Goal: Task Accomplishment & Management: Manage account settings

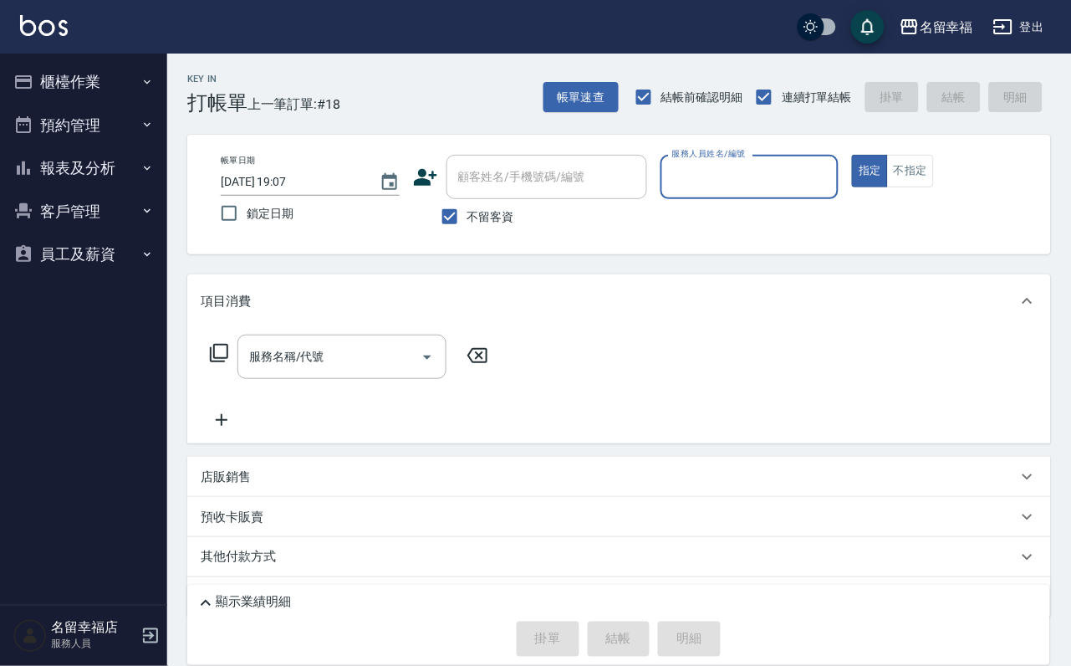
click at [832, 173] on input "服務人員姓名/編號" at bounding box center [750, 176] width 164 height 29
type input "[PERSON_NAME]-3"
type button "true"
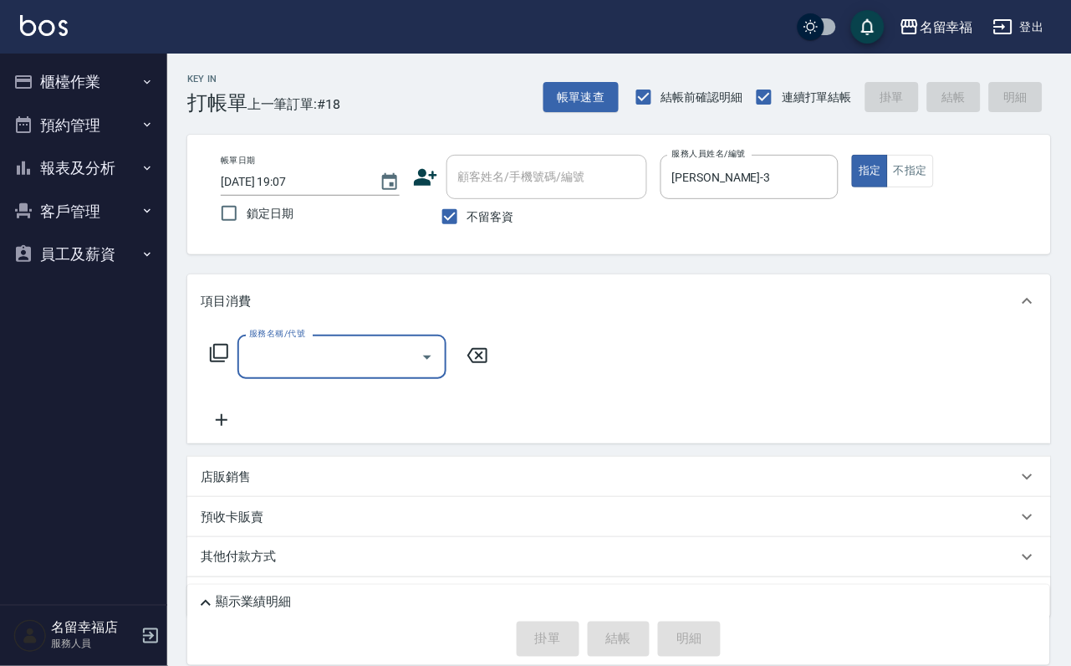
click at [222, 363] on icon at bounding box center [219, 353] width 20 height 20
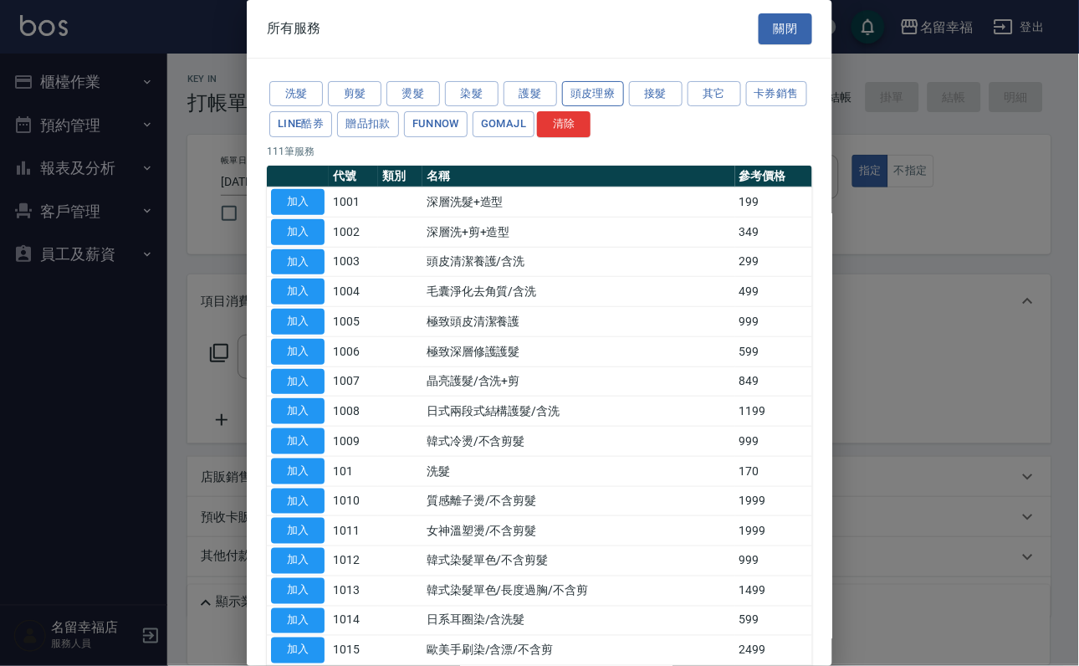
click at [624, 107] on button "頭皮理療" at bounding box center [593, 94] width 62 height 26
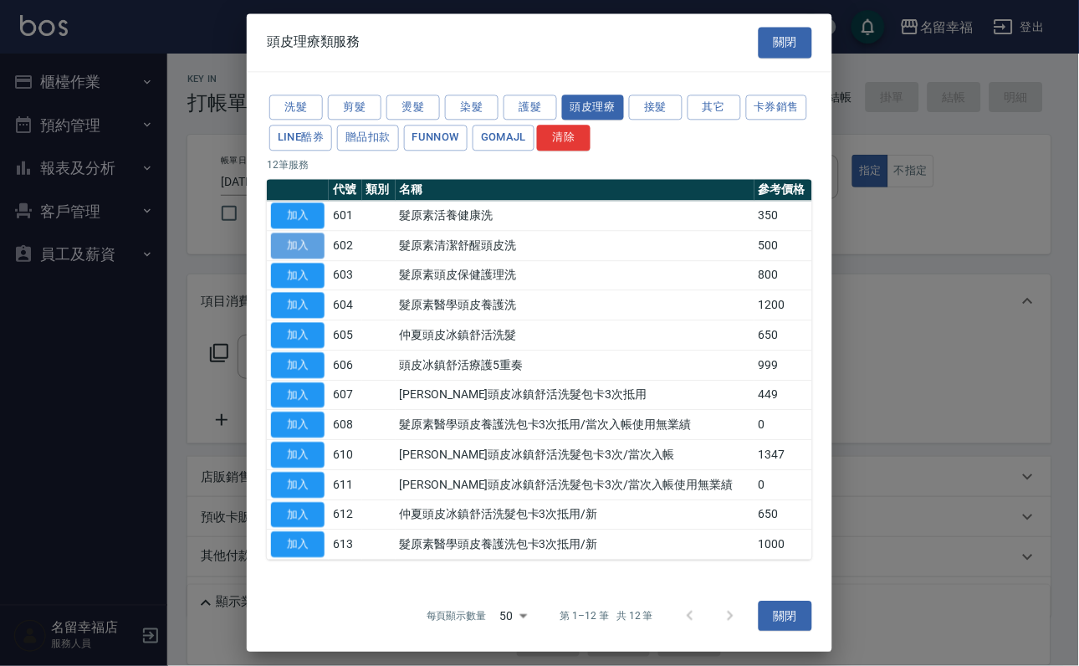
click at [303, 258] on button "加入" at bounding box center [298, 246] width 54 height 26
type input "髮原素清潔舒醒頭皮洗(602)"
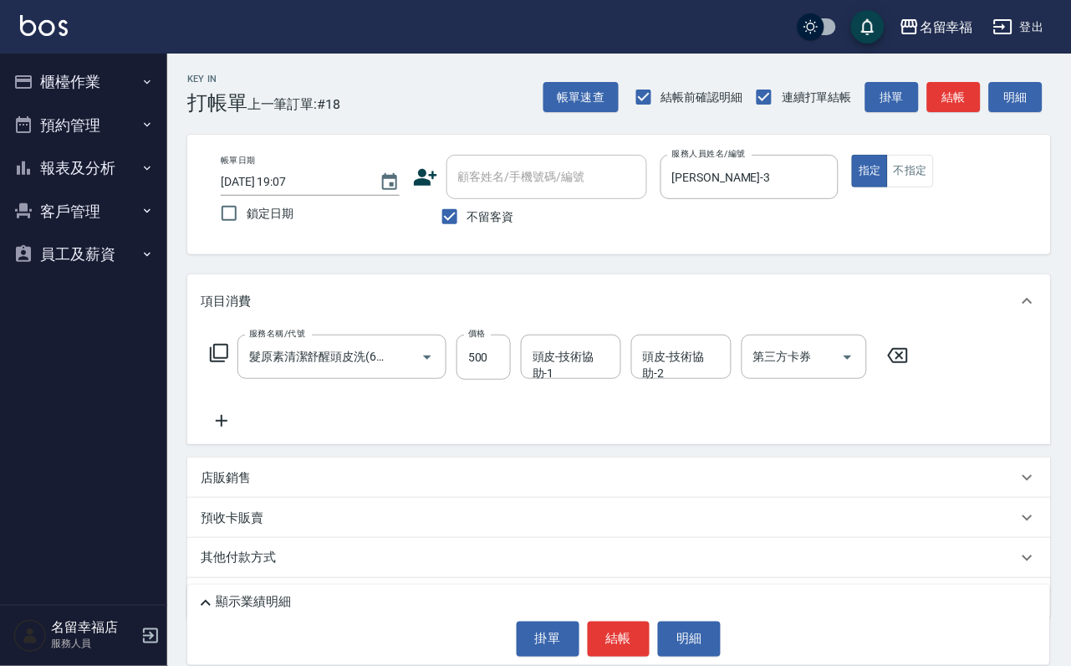
drag, startPoint x: 303, startPoint y: 279, endPoint x: 305, endPoint y: 246, distance: 33.6
click at [213, 363] on icon at bounding box center [219, 353] width 20 height 20
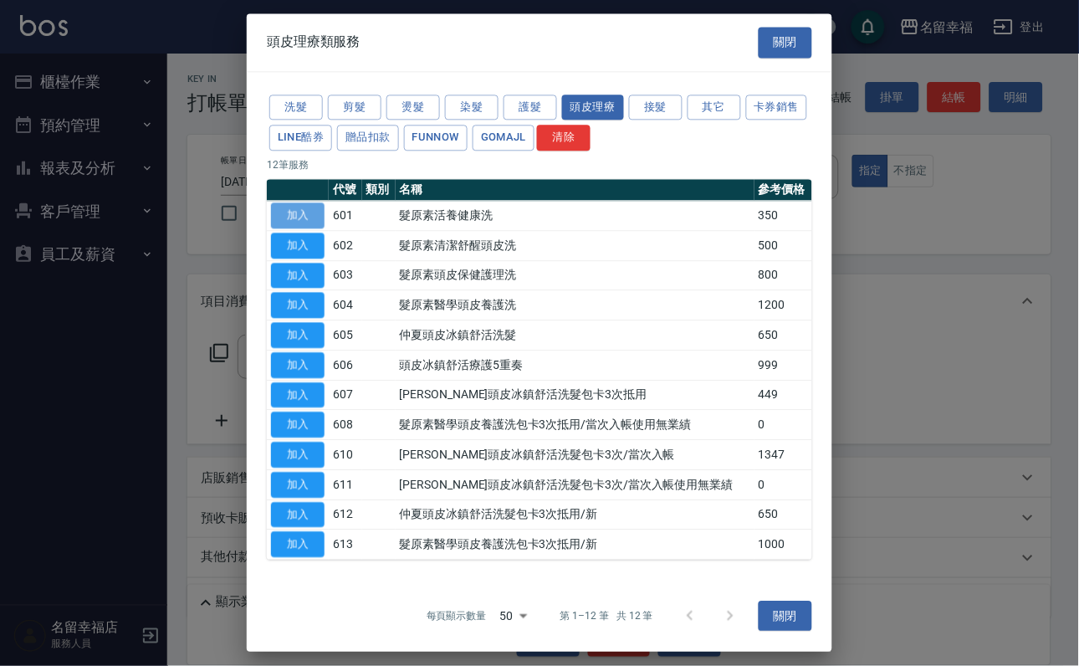
click at [322, 228] on button "加入" at bounding box center [298, 215] width 54 height 26
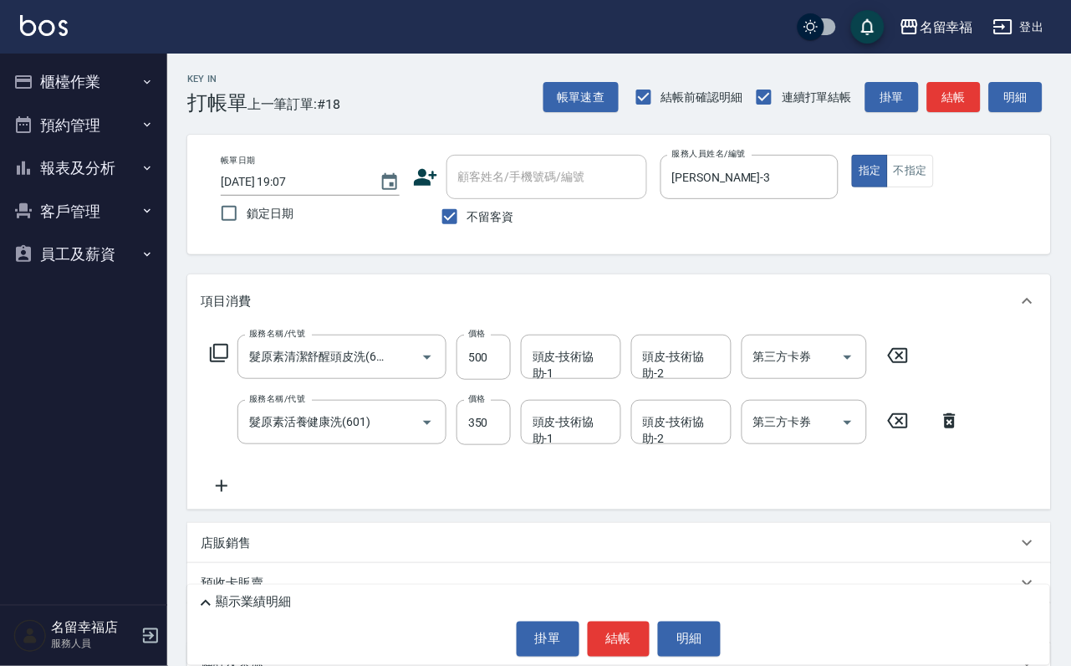
drag, startPoint x: 901, startPoint y: 381, endPoint x: 887, endPoint y: 381, distance: 14.2
click at [902, 363] on icon at bounding box center [898, 355] width 20 height 15
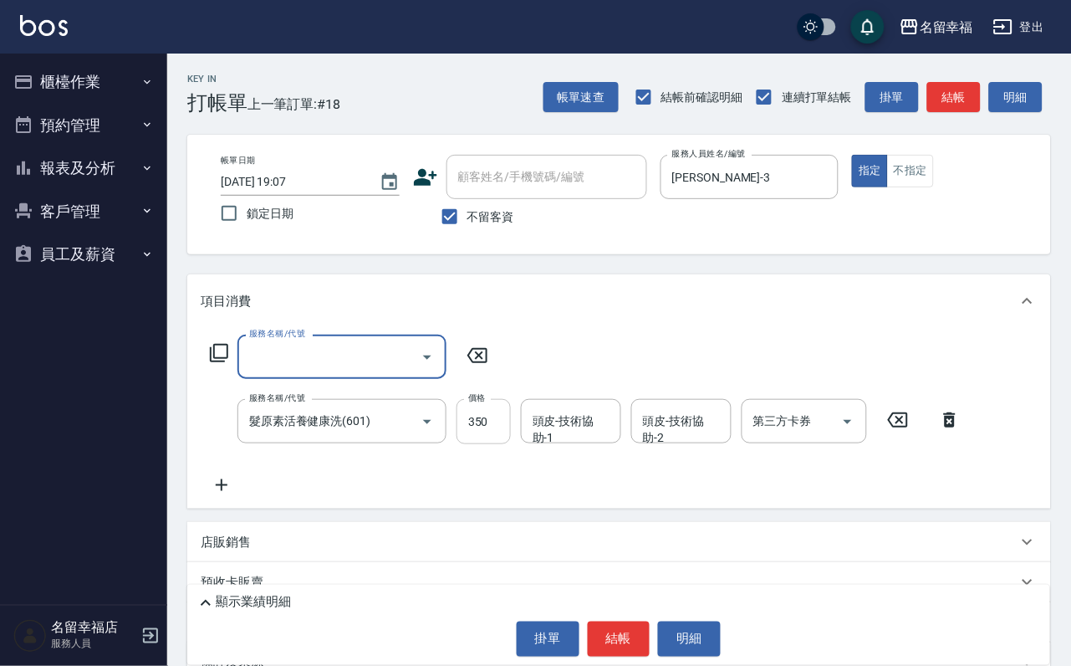
click at [479, 422] on input "350" at bounding box center [484, 421] width 54 height 45
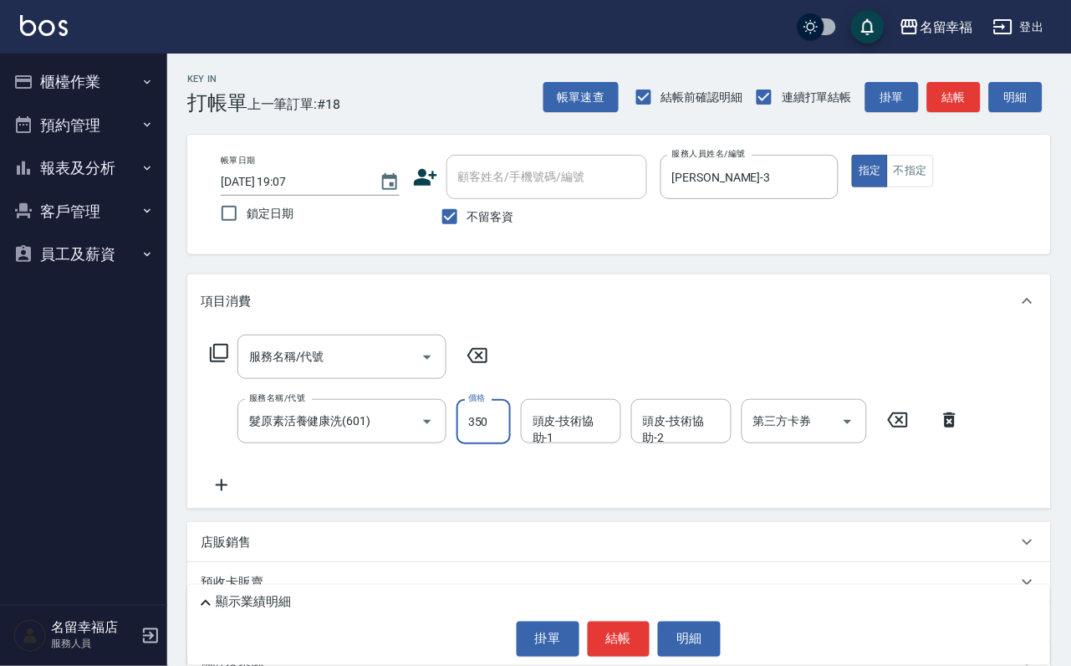
click at [497, 441] on input "350" at bounding box center [484, 421] width 54 height 45
drag, startPoint x: 499, startPoint y: 441, endPoint x: 470, endPoint y: 437, distance: 28.6
click at [470, 437] on input "350" at bounding box center [484, 421] width 54 height 45
type input "400"
type input "33"
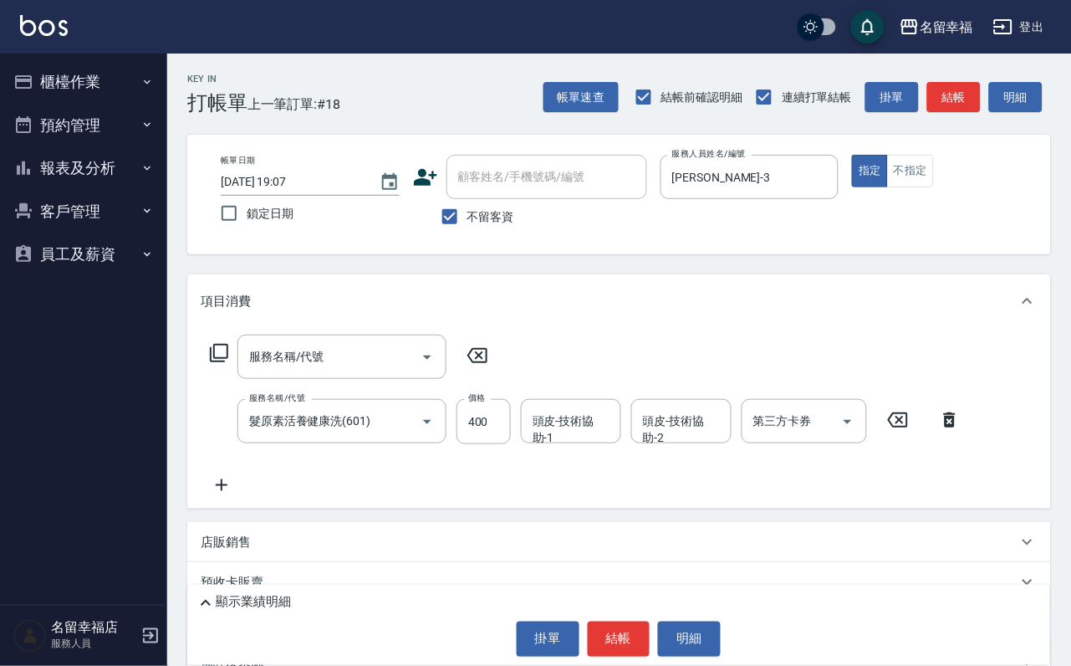
click at [243, 369] on div "服務名稱/代號 服務名稱/代號" at bounding box center [350, 357] width 298 height 44
click at [228, 362] on icon at bounding box center [219, 353] width 18 height 18
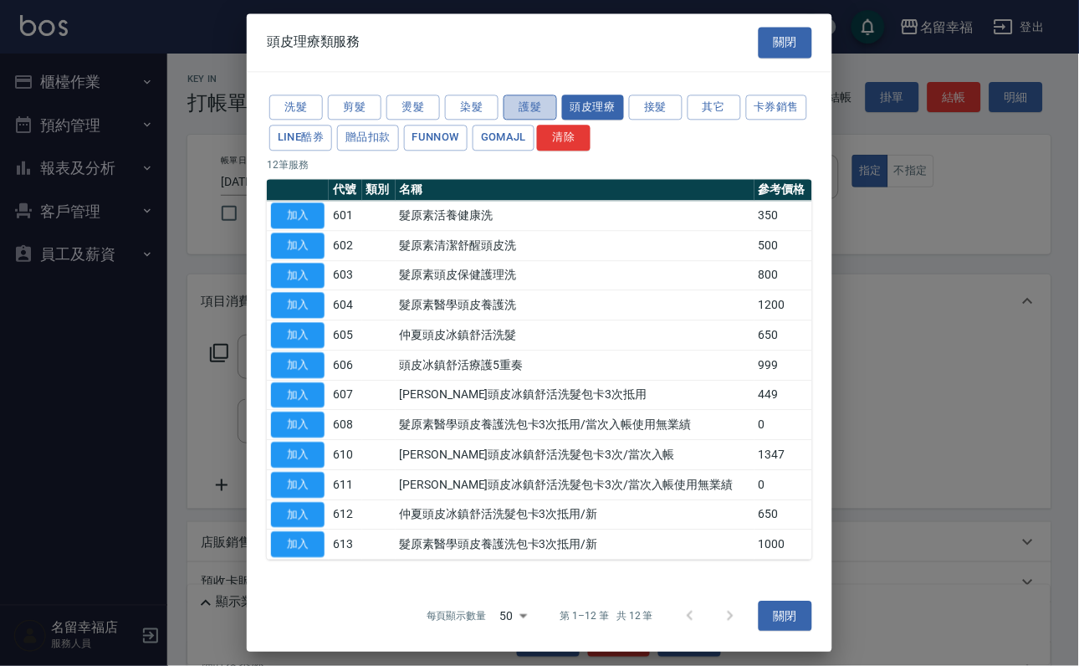
click at [540, 103] on button "護髮" at bounding box center [531, 108] width 54 height 26
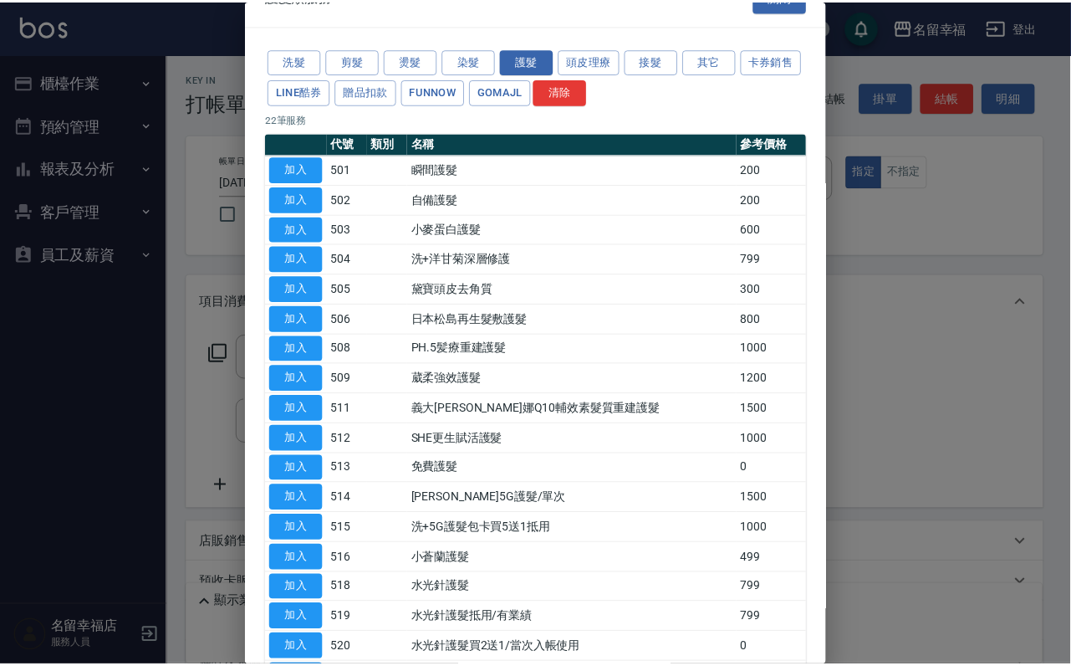
scroll to position [125, 0]
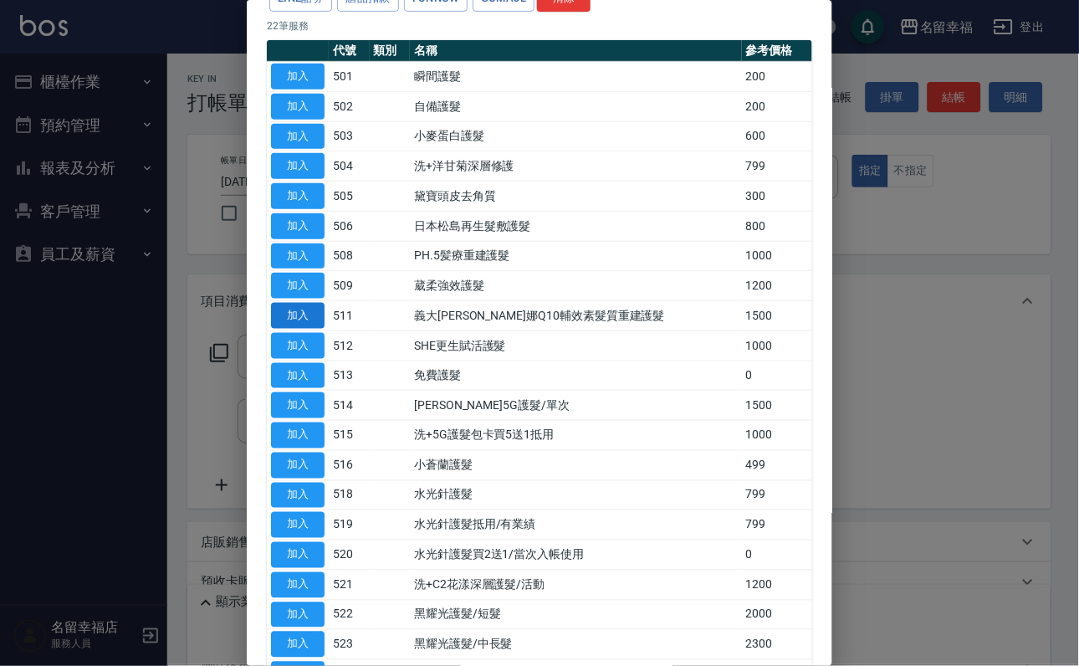
click at [321, 329] on button "加入" at bounding box center [298, 316] width 54 height 26
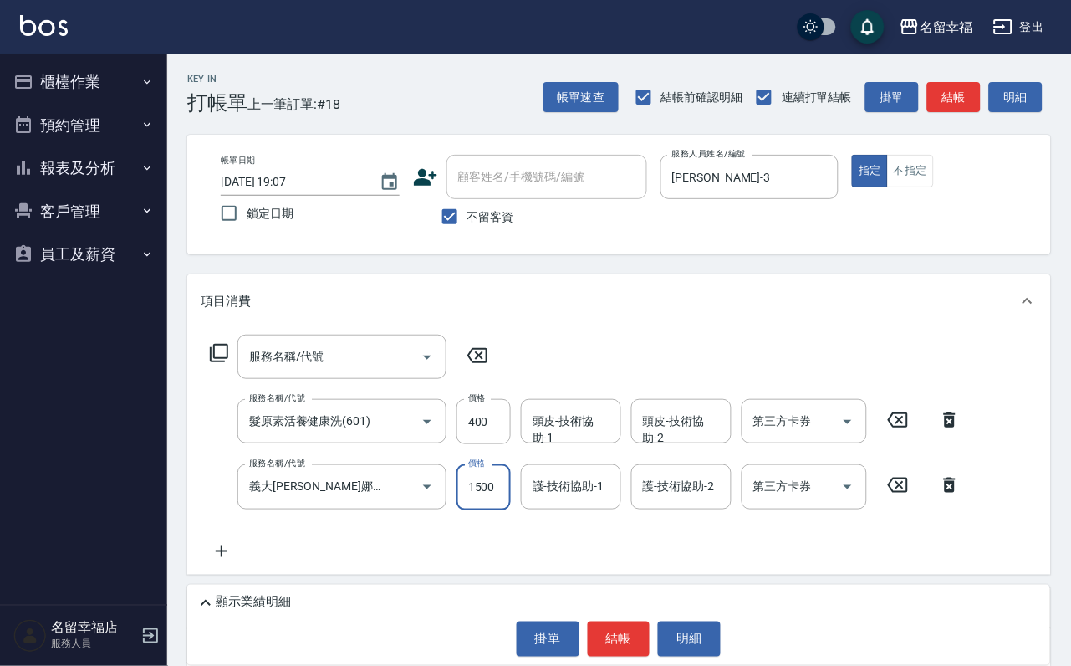
click at [503, 507] on input "1500" at bounding box center [484, 486] width 54 height 45
type input "1000"
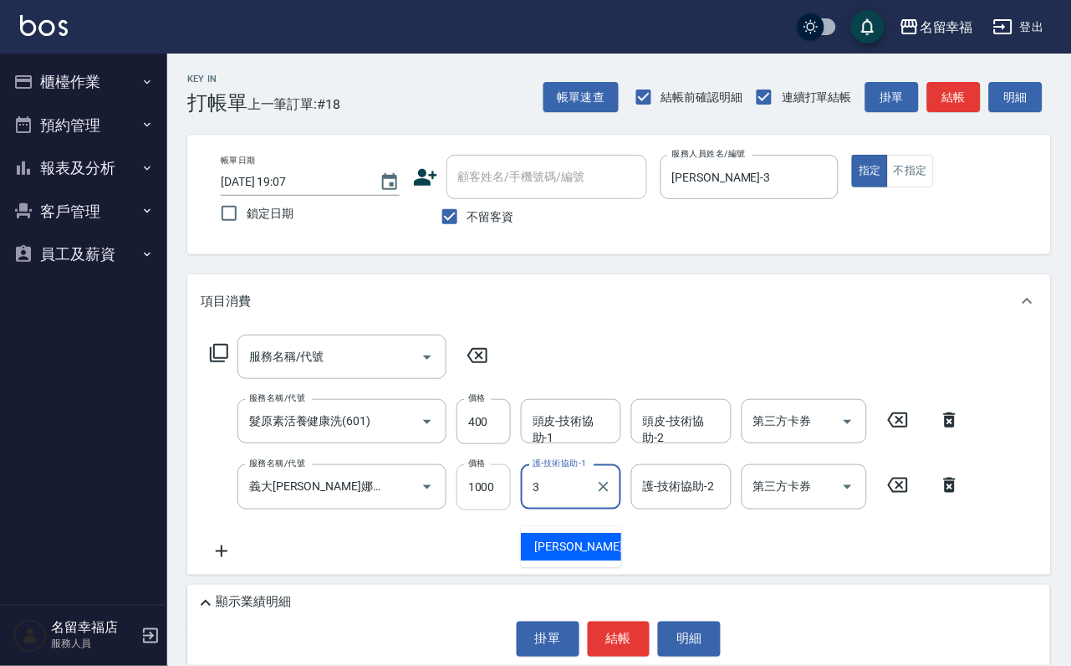
type input "[PERSON_NAME]-3"
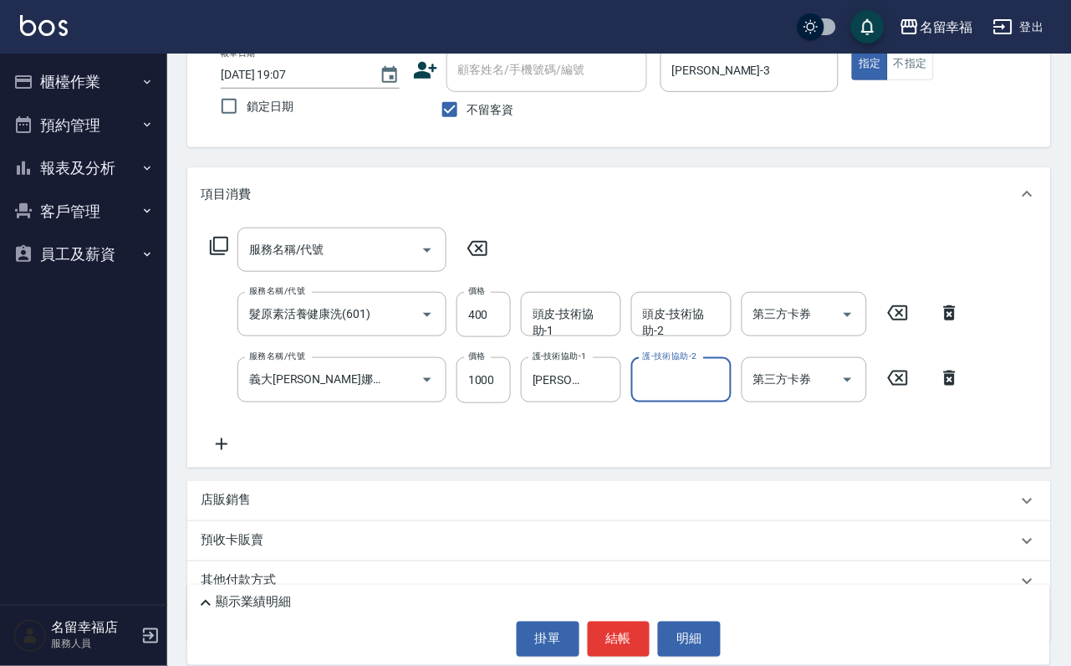
scroll to position [230, 0]
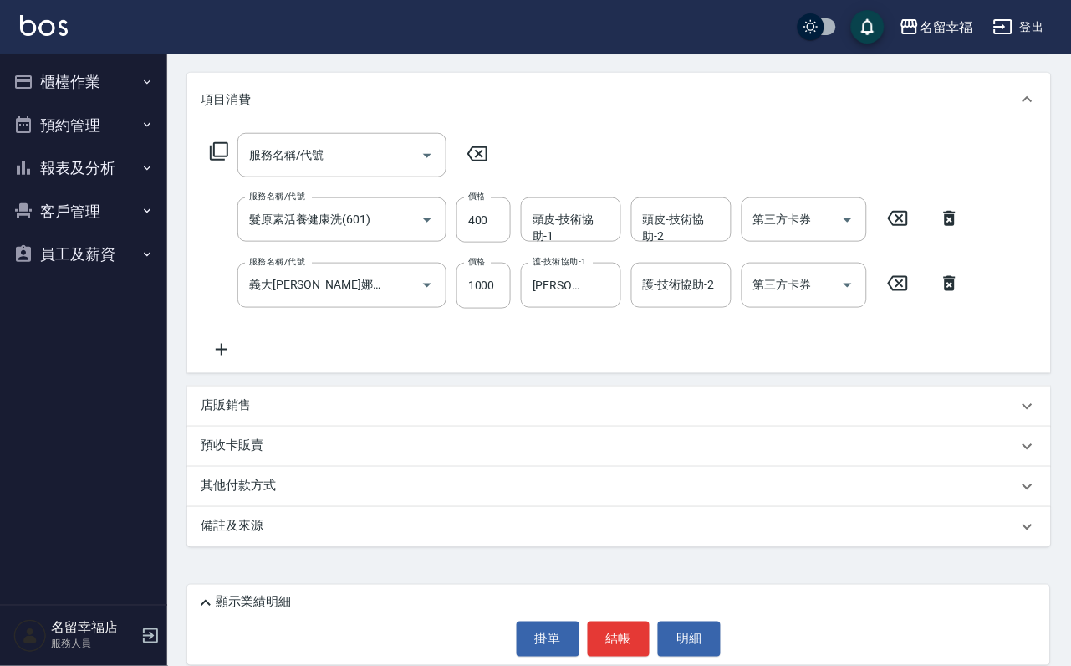
click at [228, 346] on icon at bounding box center [222, 350] width 42 height 20
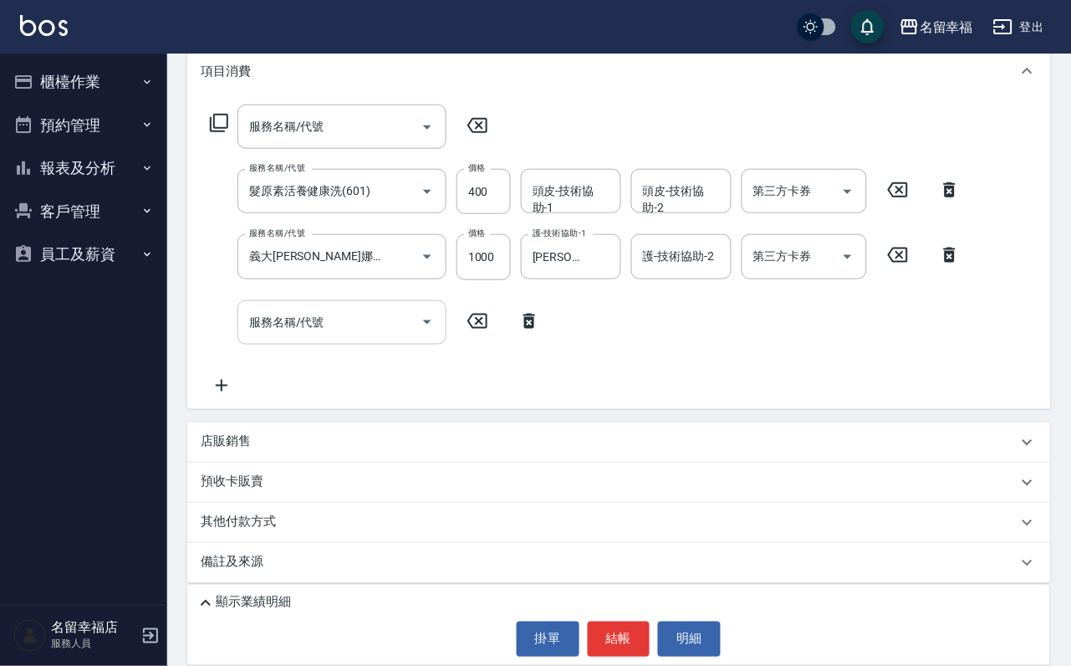
click at [319, 345] on div "服務名稱/代號" at bounding box center [342, 322] width 209 height 44
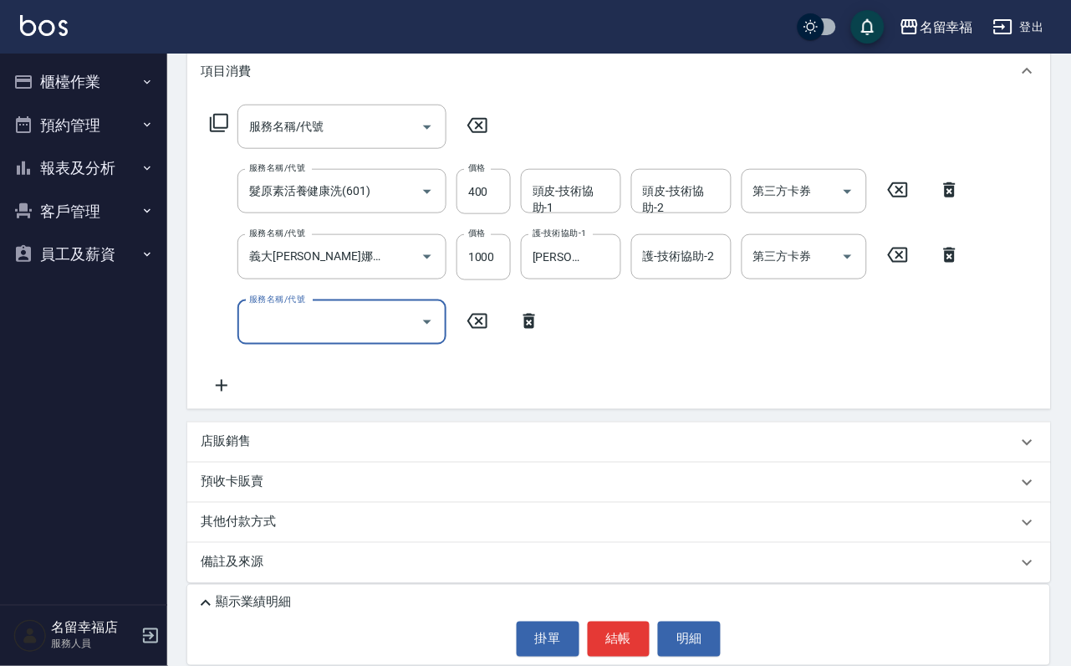
scroll to position [294, 0]
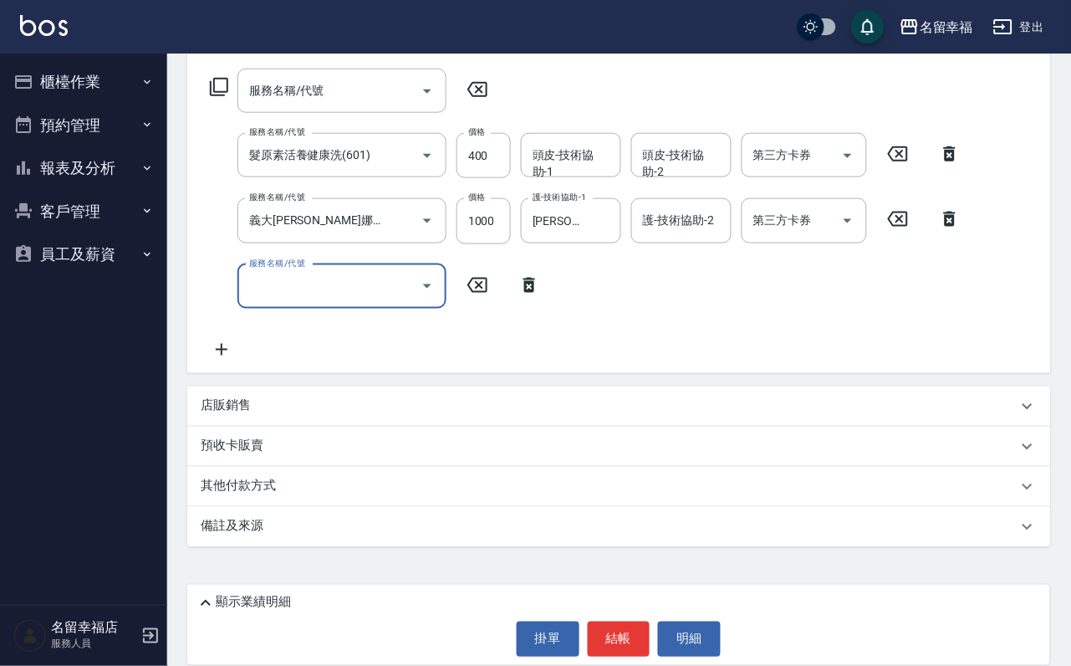
click at [279, 407] on div "店販銷售" at bounding box center [609, 406] width 817 height 18
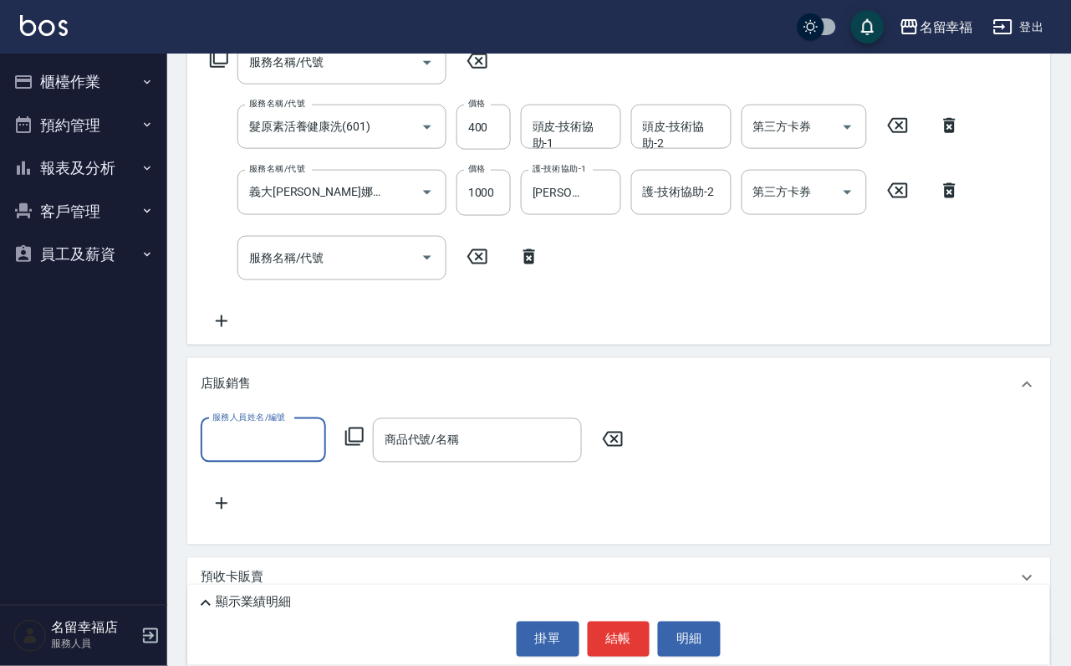
scroll to position [0, 0]
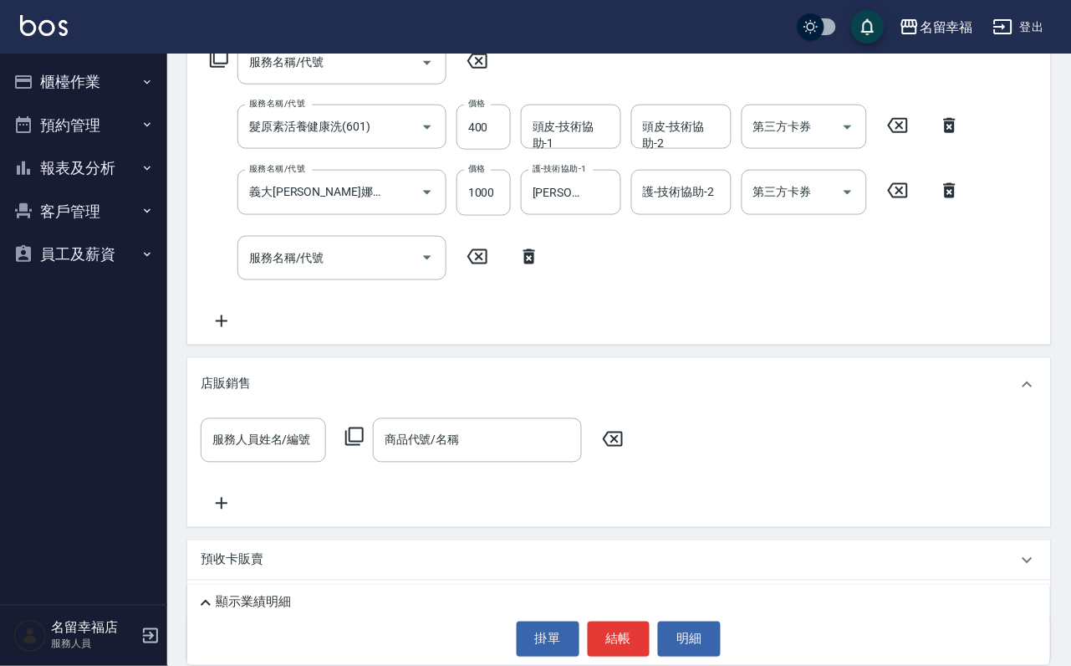
click at [279, 393] on div "店販銷售" at bounding box center [609, 385] width 817 height 18
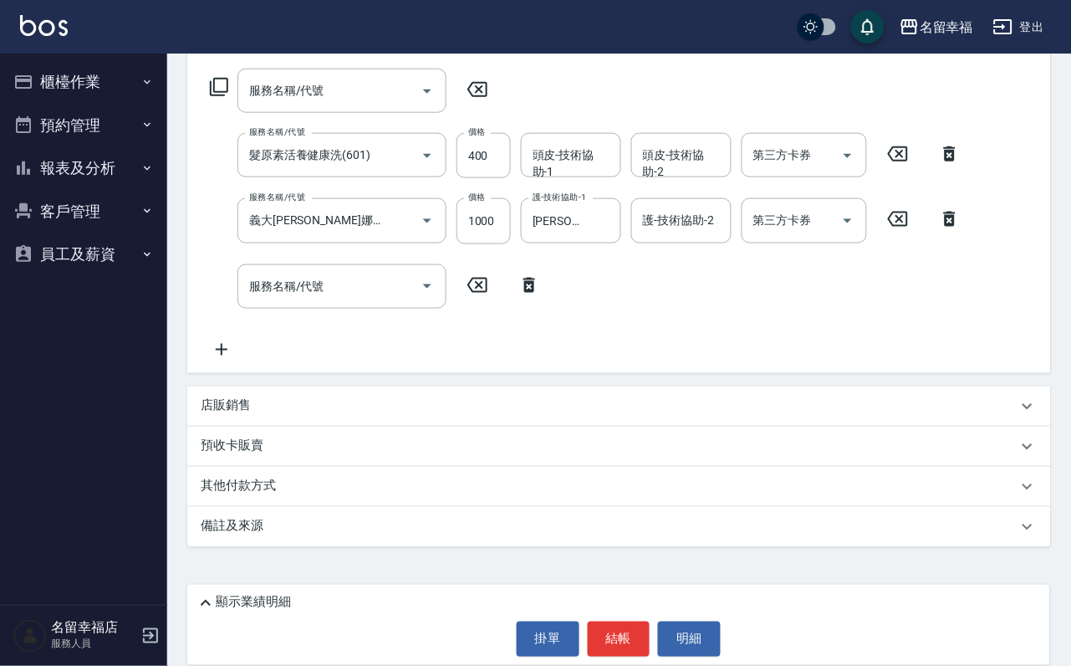
click at [279, 407] on div "店販銷售" at bounding box center [609, 406] width 817 height 18
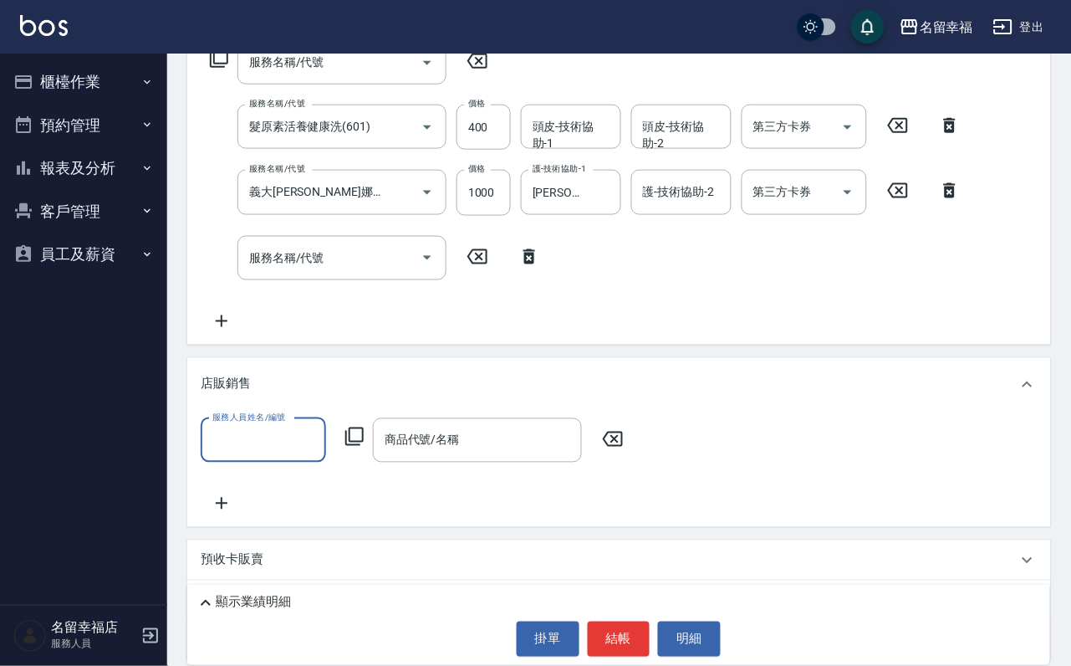
click at [258, 455] on input "服務人員姓名/編號" at bounding box center [263, 440] width 110 height 29
type input "[PERSON_NAME]-3"
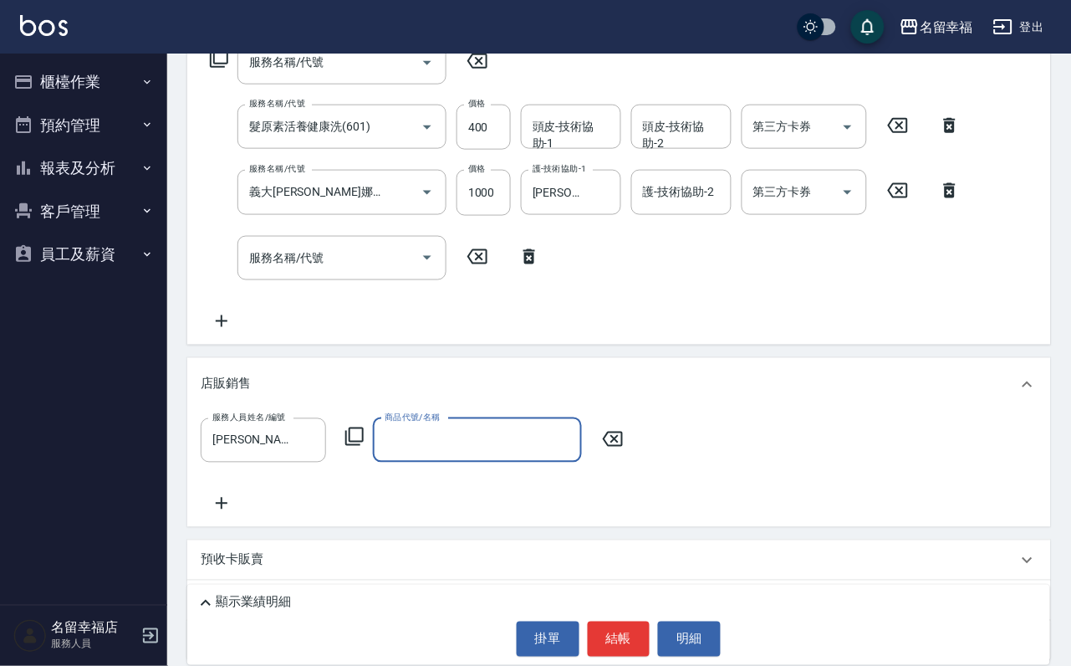
click at [364, 446] on icon at bounding box center [354, 436] width 18 height 18
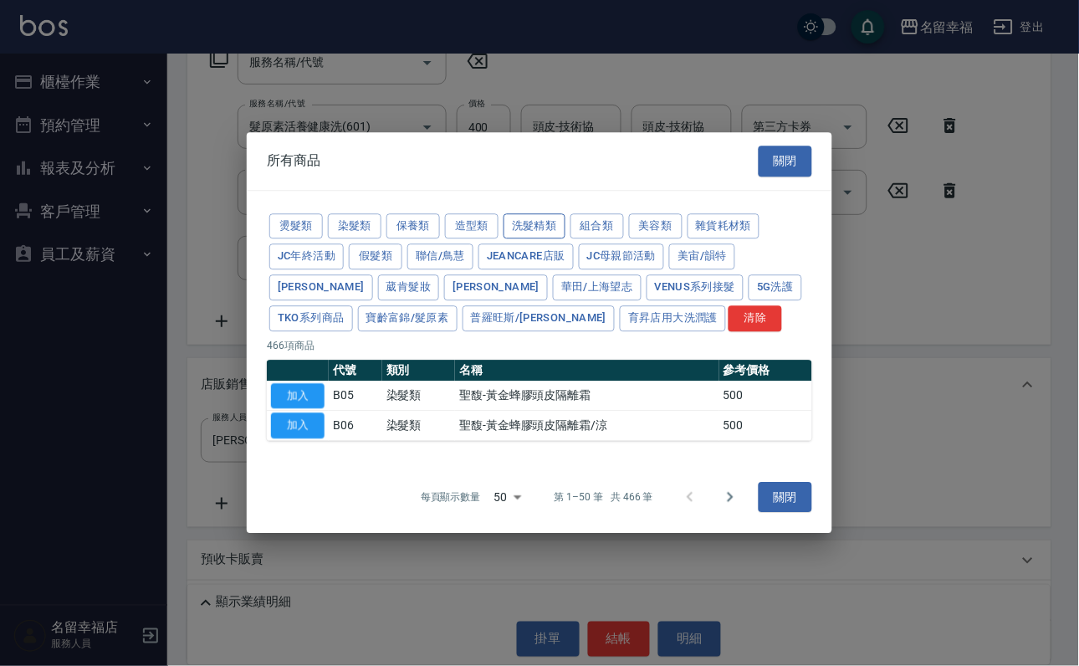
click at [565, 213] on button "洗髮精類" at bounding box center [535, 226] width 62 height 26
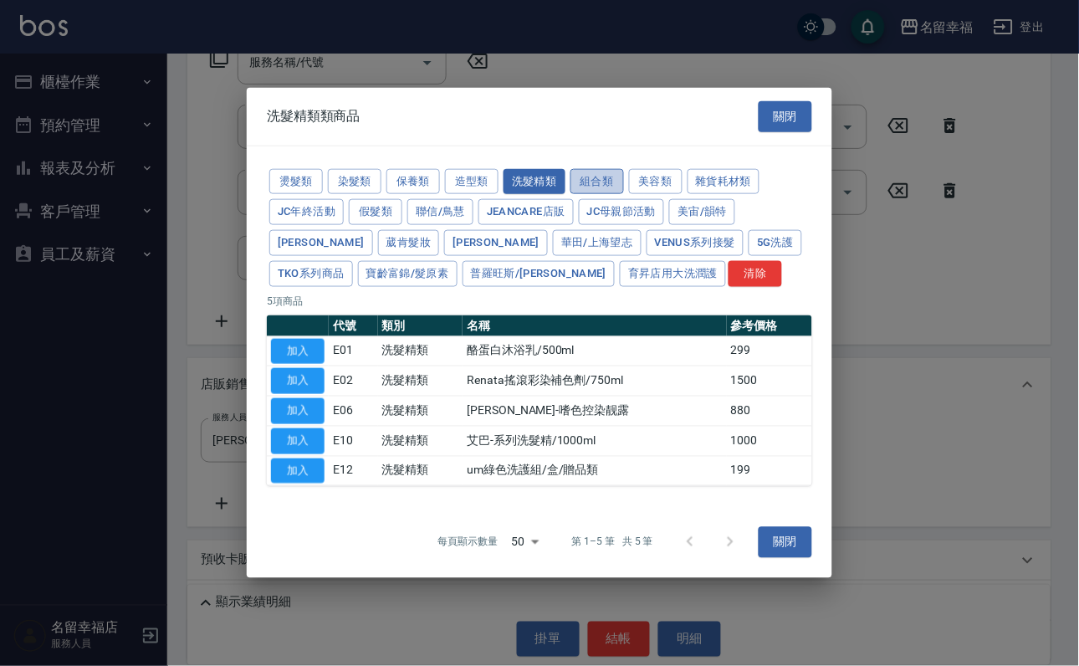
click at [624, 168] on button "組合類" at bounding box center [597, 181] width 54 height 26
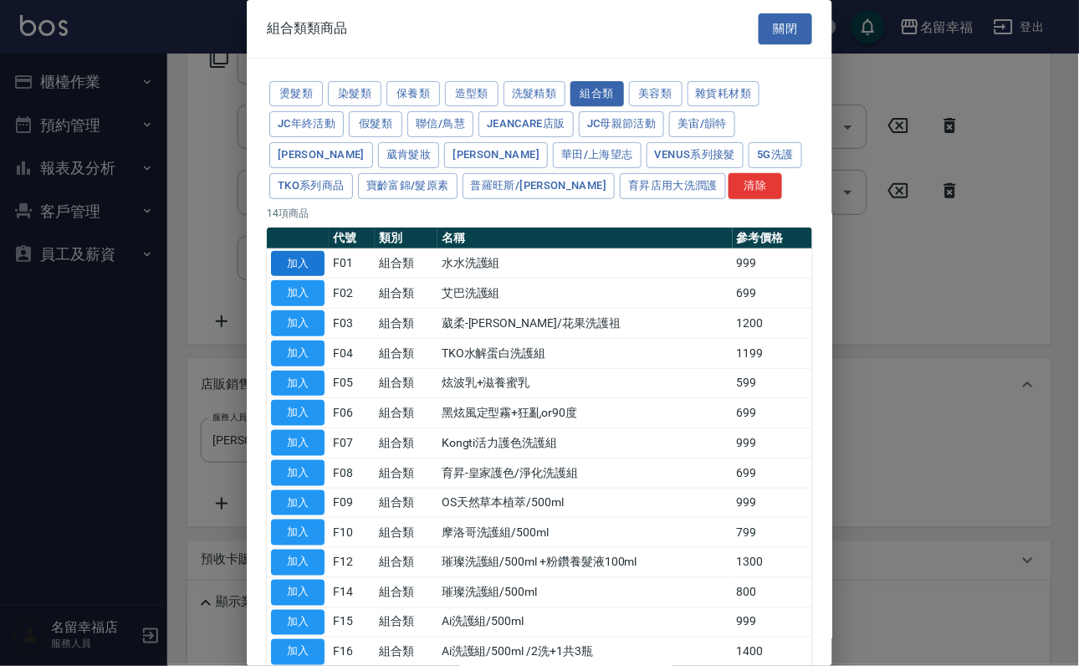
click at [284, 277] on button "加入" at bounding box center [298, 264] width 54 height 26
type input "水水洗護組"
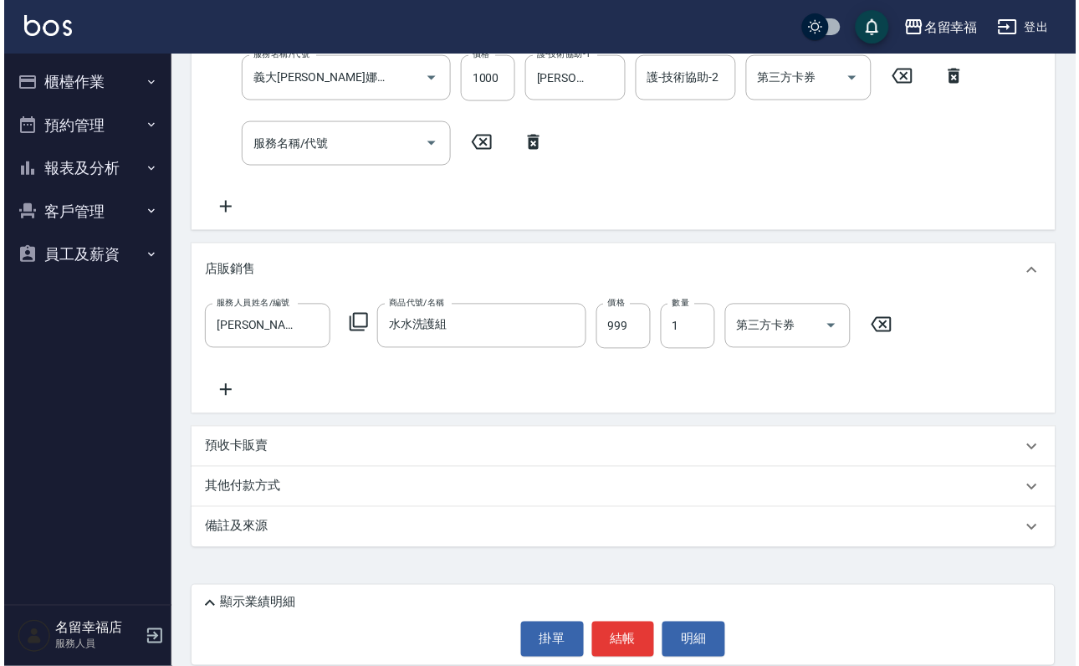
scroll to position [454, 0]
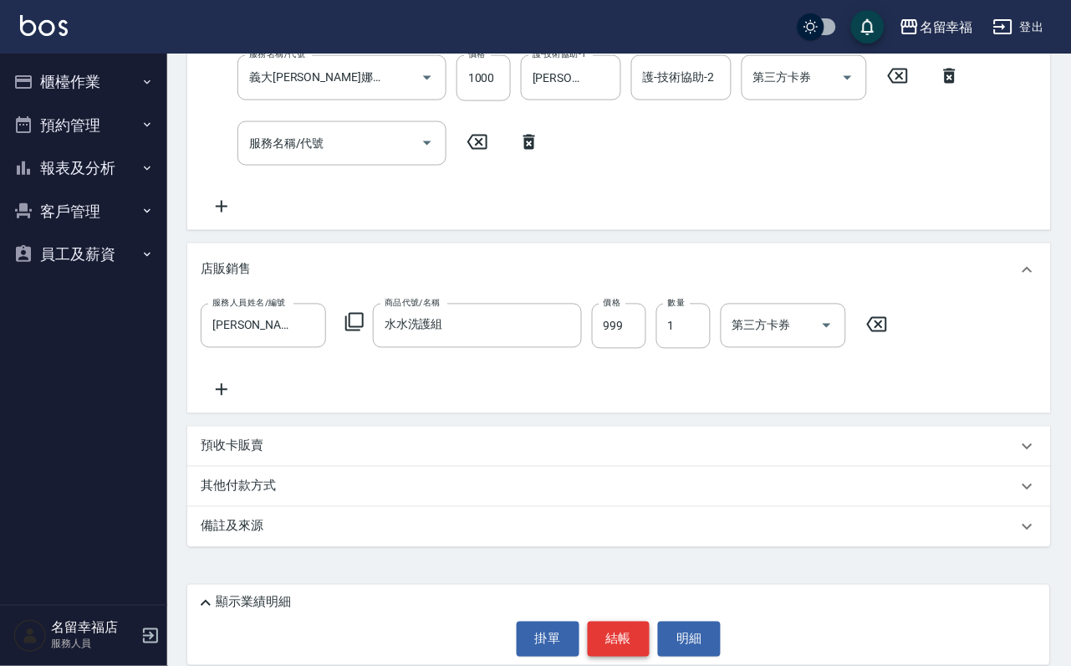
click at [604, 621] on button "結帳" at bounding box center [619, 638] width 63 height 35
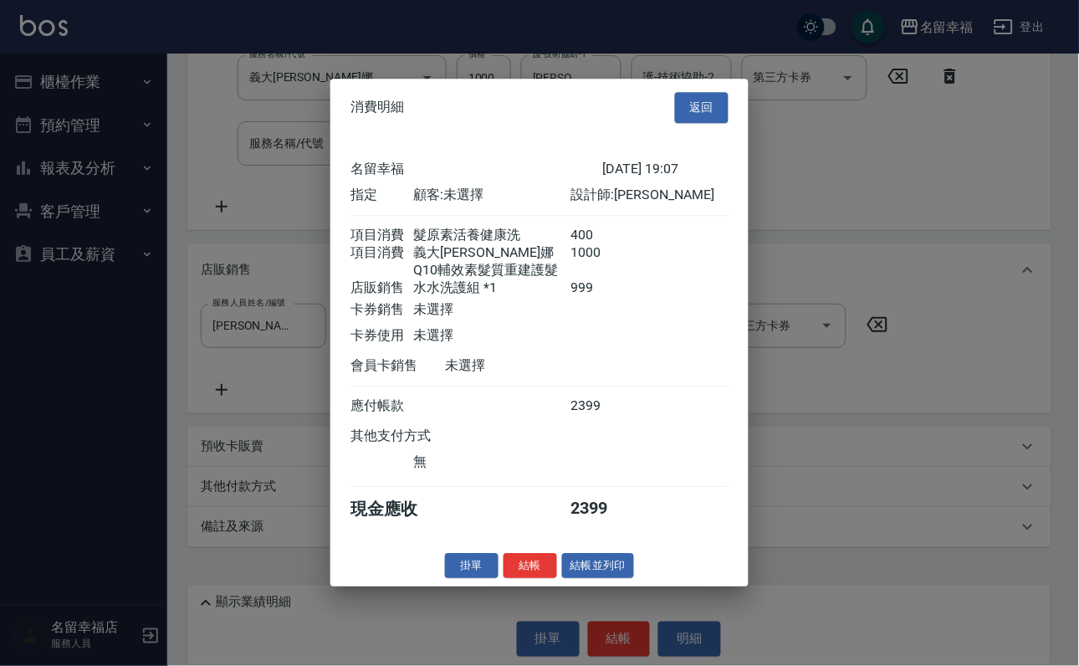
scroll to position [292, 0]
click at [521, 579] on button "結帳" at bounding box center [531, 566] width 54 height 26
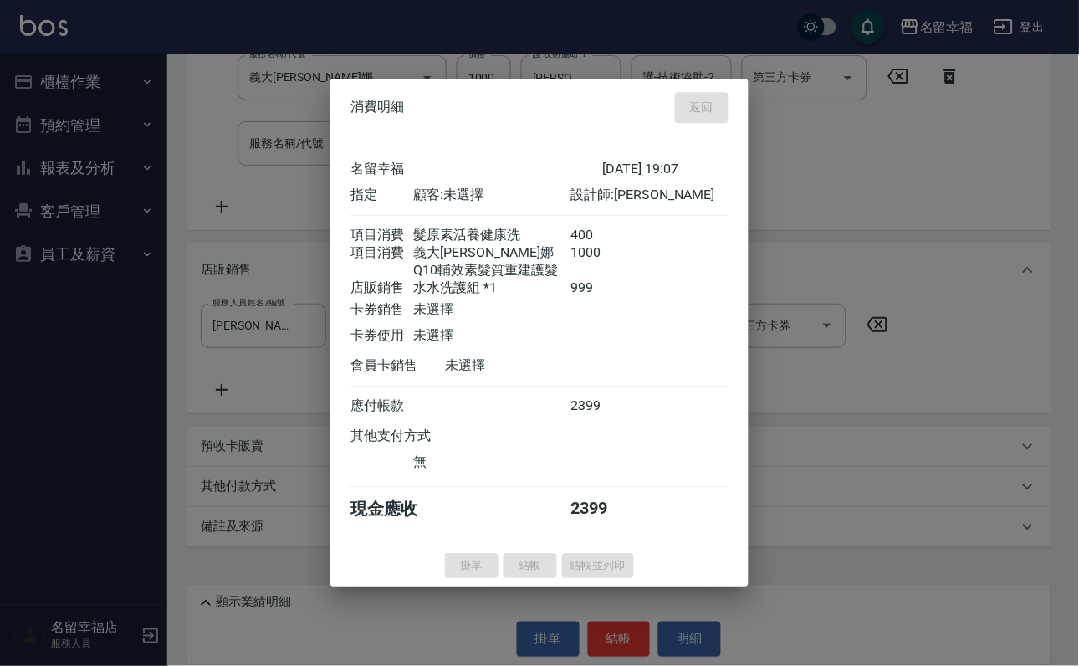
type input "[DATE] 19:34"
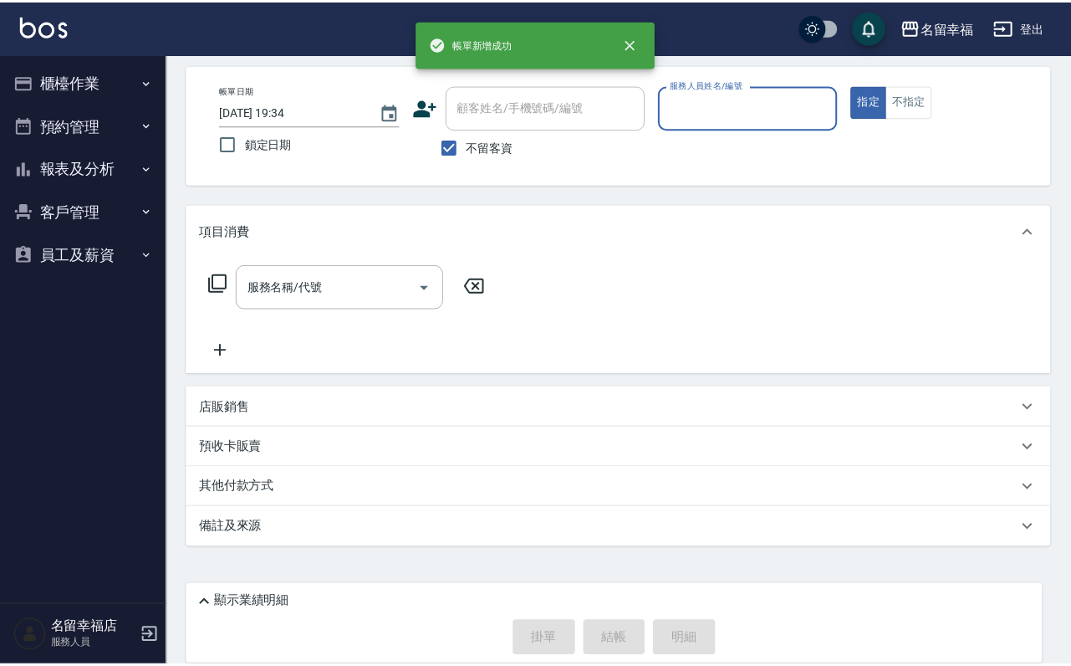
scroll to position [0, 0]
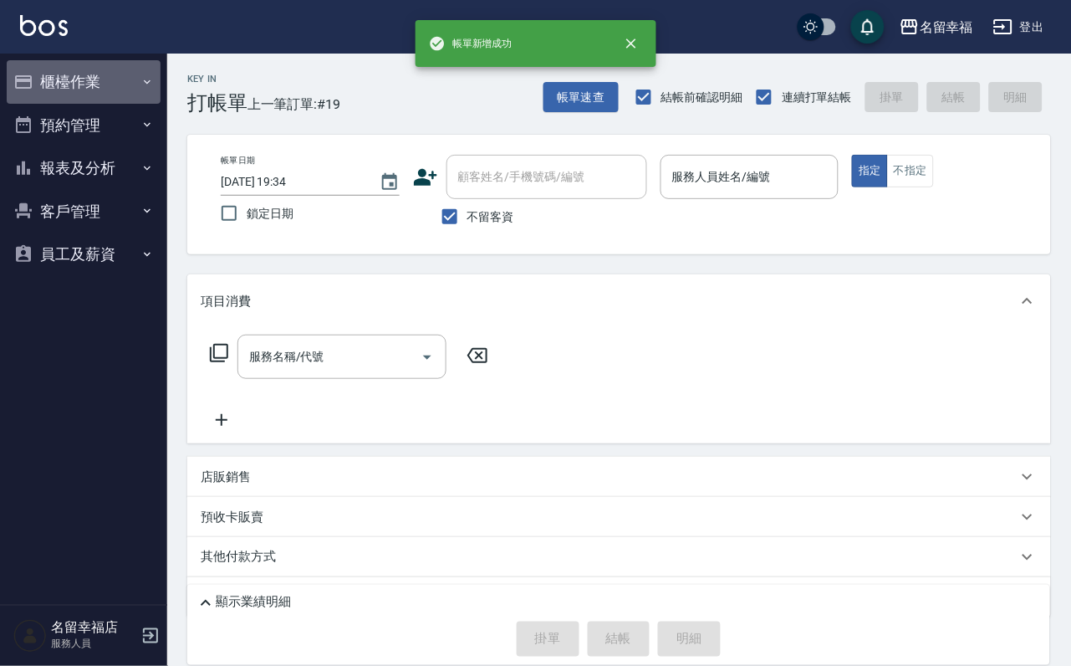
drag, startPoint x: 107, startPoint y: 80, endPoint x: 112, endPoint y: 94, distance: 14.3
click at [113, 88] on button "櫃檯作業" at bounding box center [84, 81] width 154 height 43
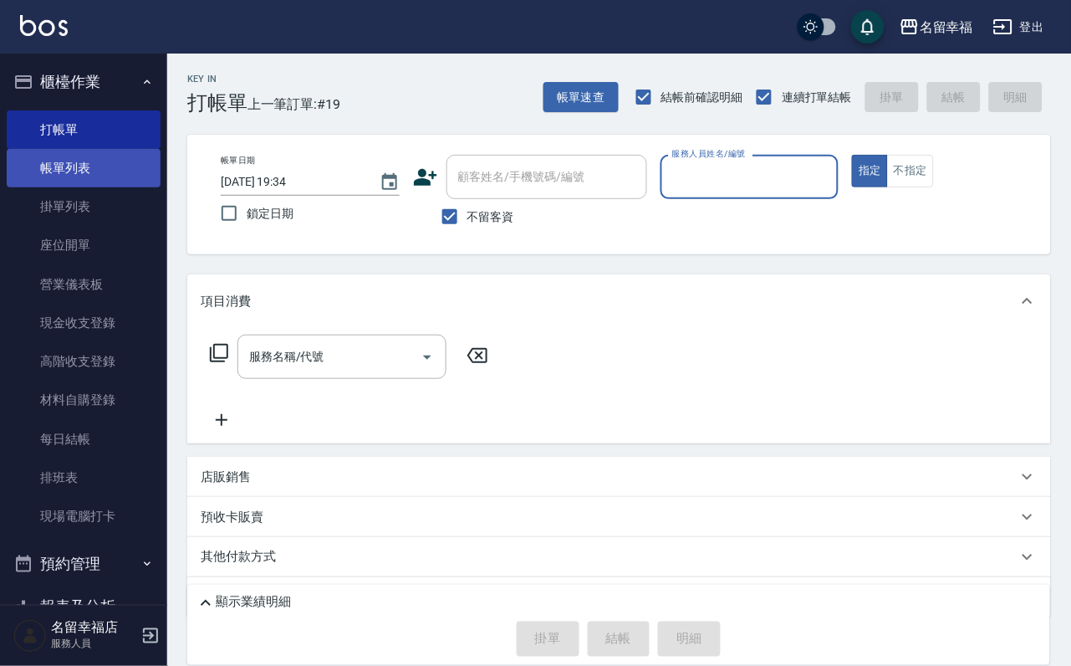
click at [117, 171] on link "帳單列表" at bounding box center [84, 168] width 154 height 38
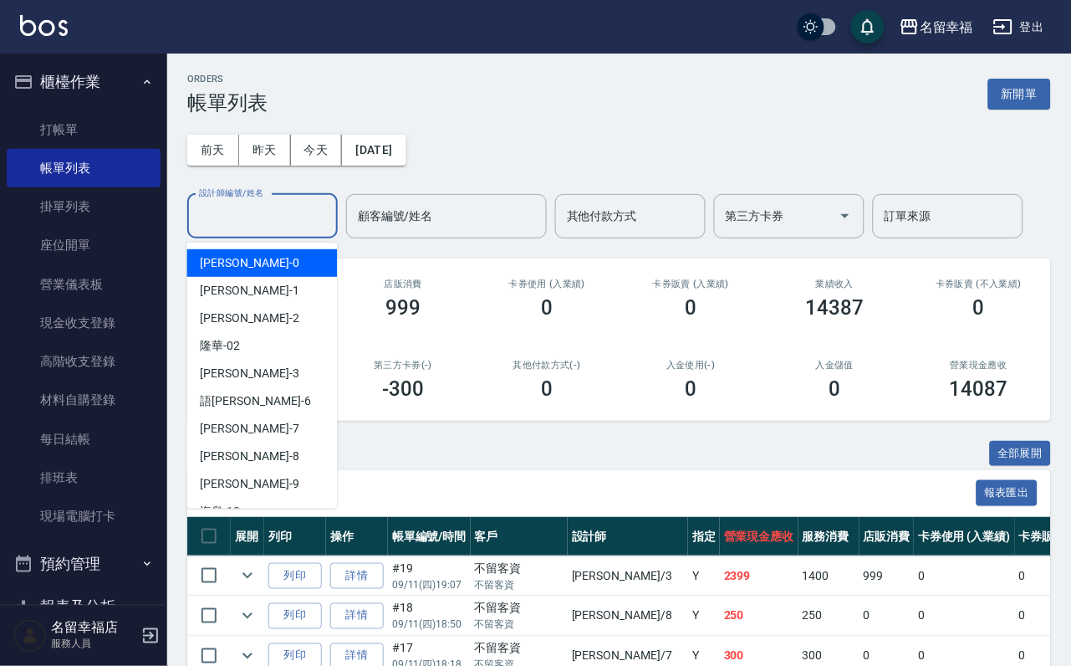
click at [311, 219] on input "設計師編號/姓名" at bounding box center [263, 216] width 136 height 29
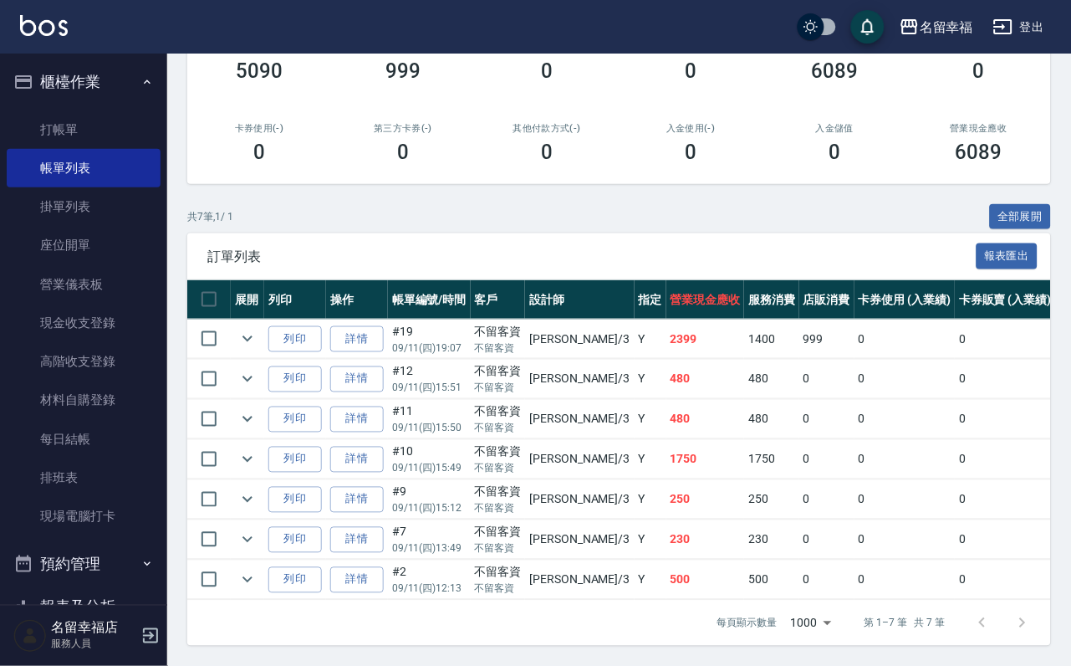
scroll to position [405, 0]
type input "[PERSON_NAME]-3"
click at [258, 489] on icon "expand row" at bounding box center [248, 499] width 20 height 20
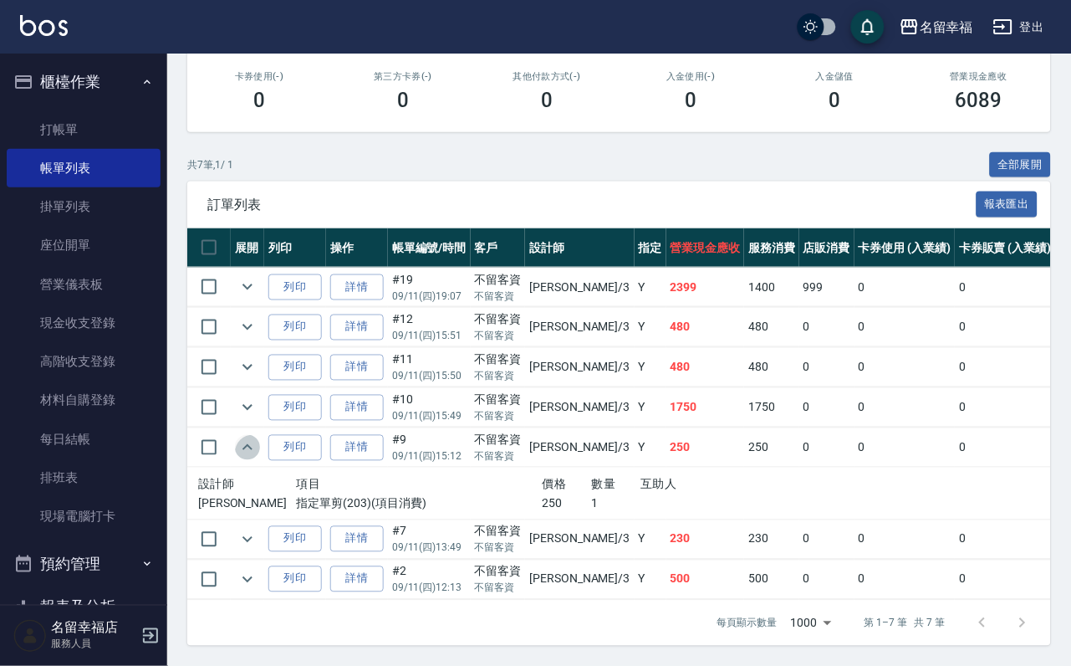
click at [258, 442] on icon "expand row" at bounding box center [248, 447] width 20 height 20
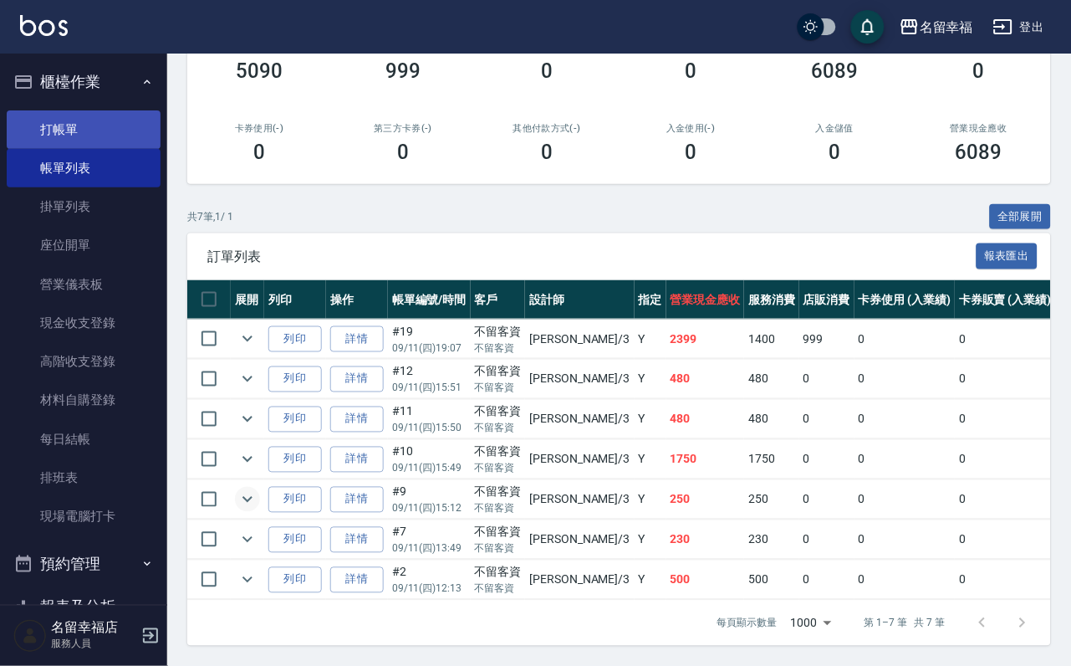
scroll to position [28, 0]
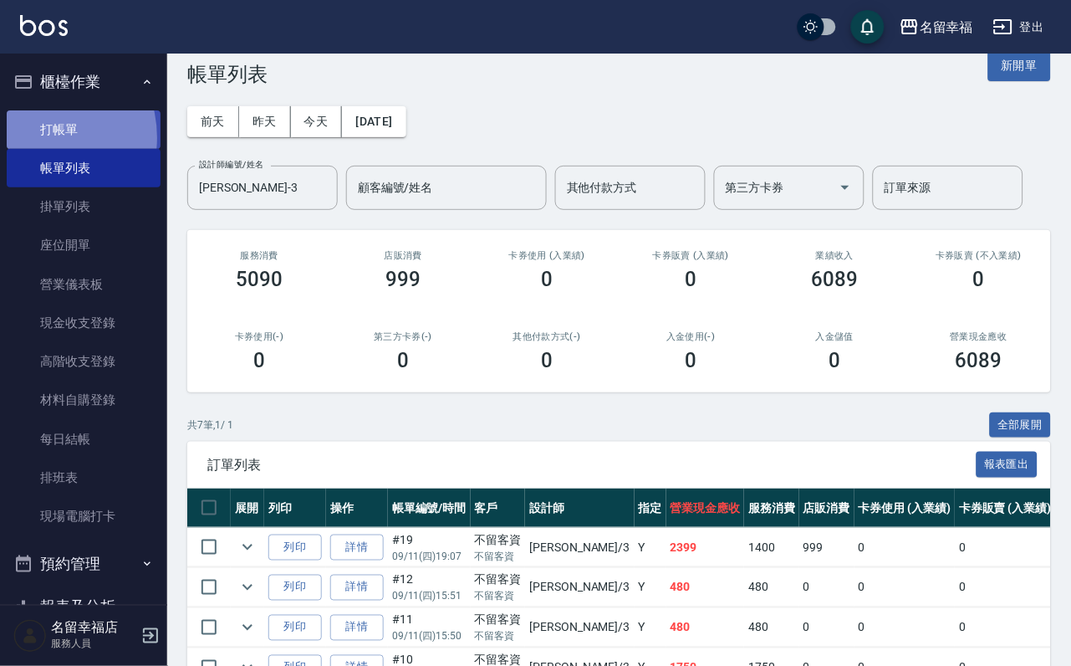
click at [32, 143] on link "打帳單" at bounding box center [84, 129] width 154 height 38
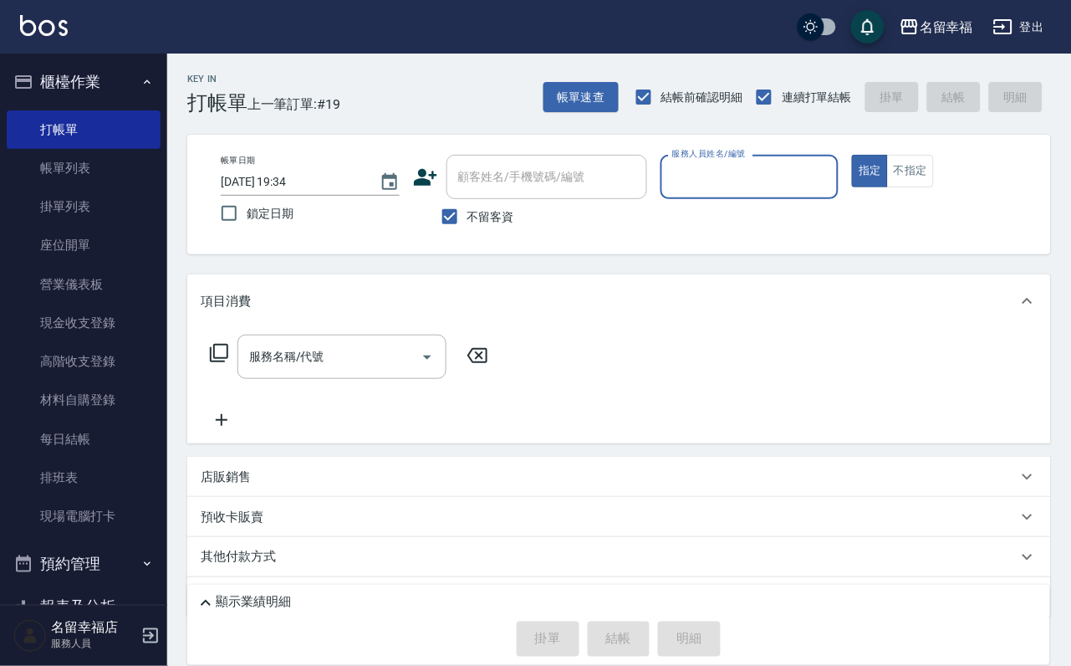
click at [836, 196] on div "服務人員姓名/編號" at bounding box center [750, 177] width 179 height 44
type input "[PERSON_NAME]-3"
type button "true"
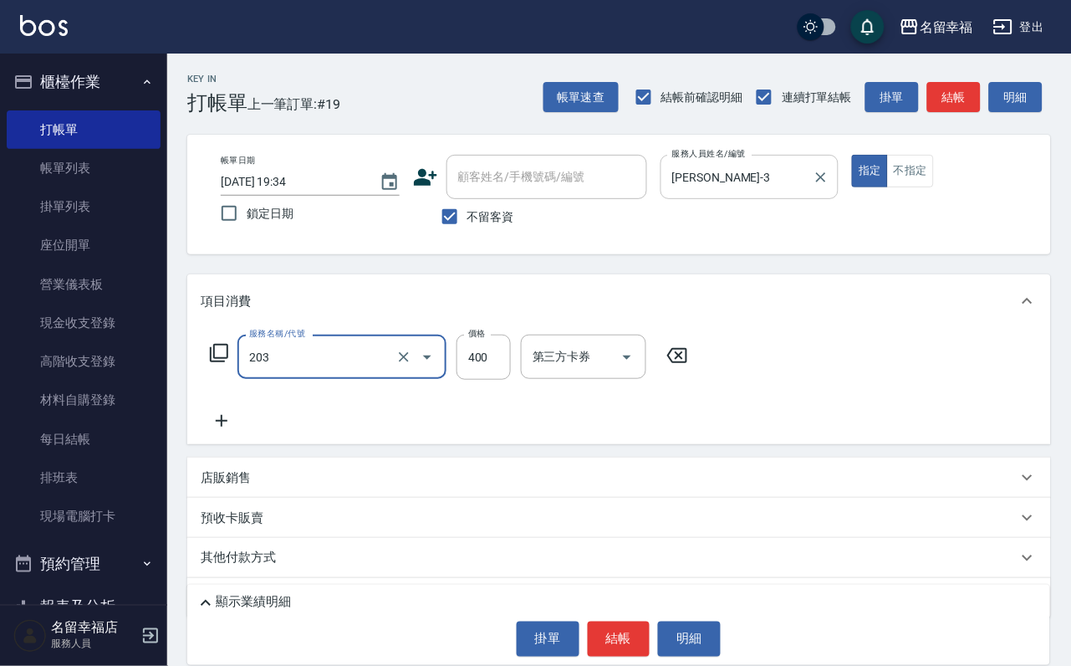
type input "指定單剪(203)"
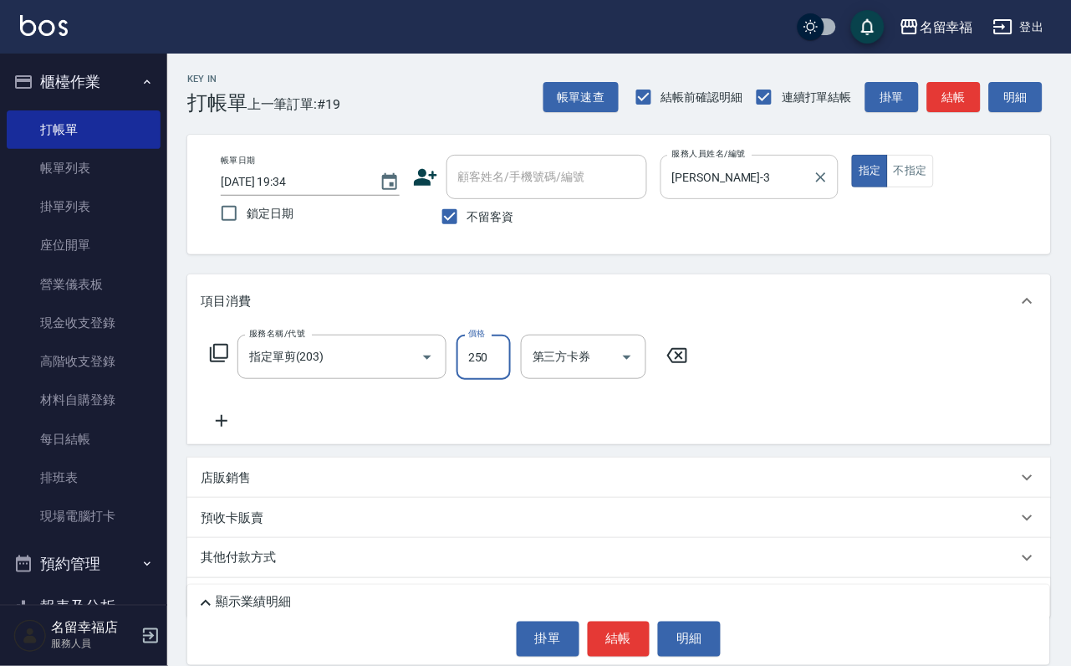
type input "250"
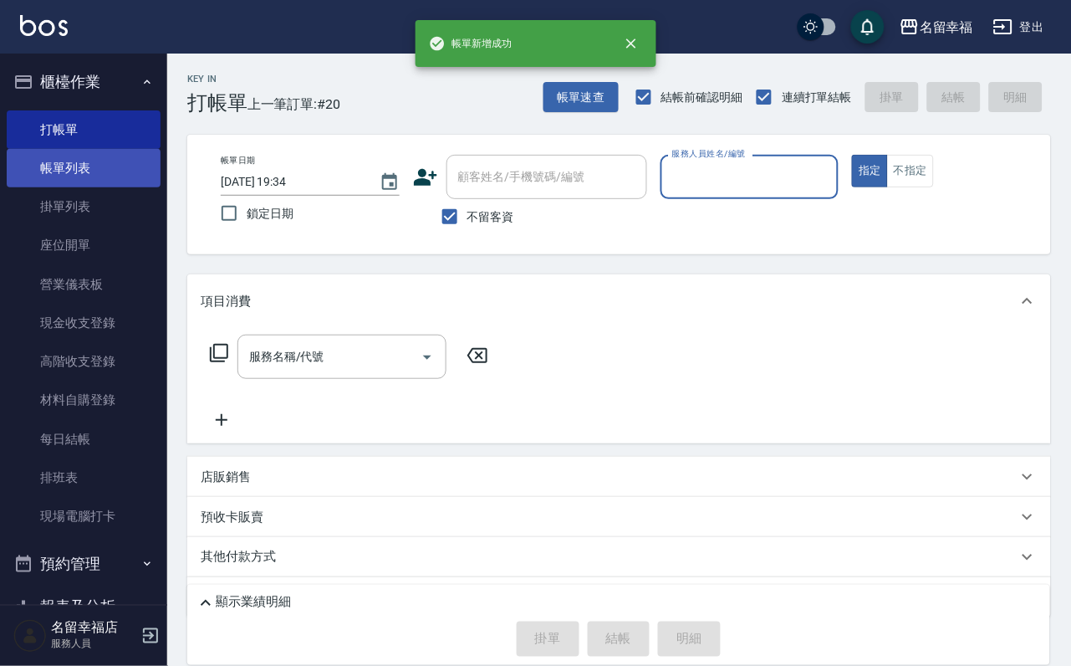
click at [97, 184] on link "帳單列表" at bounding box center [84, 168] width 154 height 38
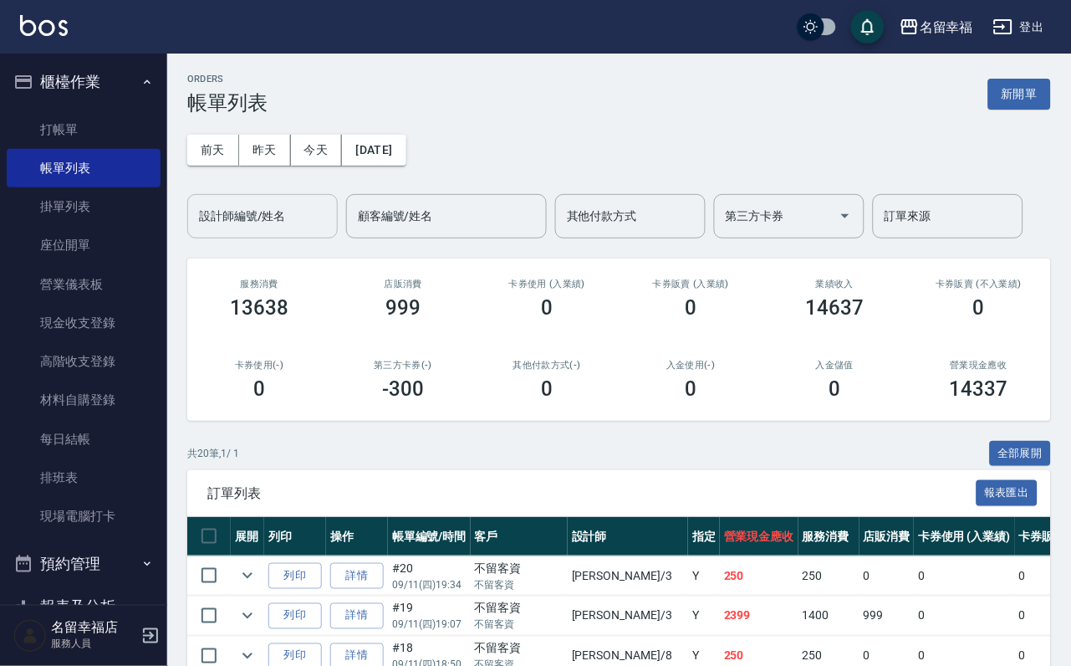
click at [273, 222] on input "設計師編號/姓名" at bounding box center [263, 216] width 136 height 29
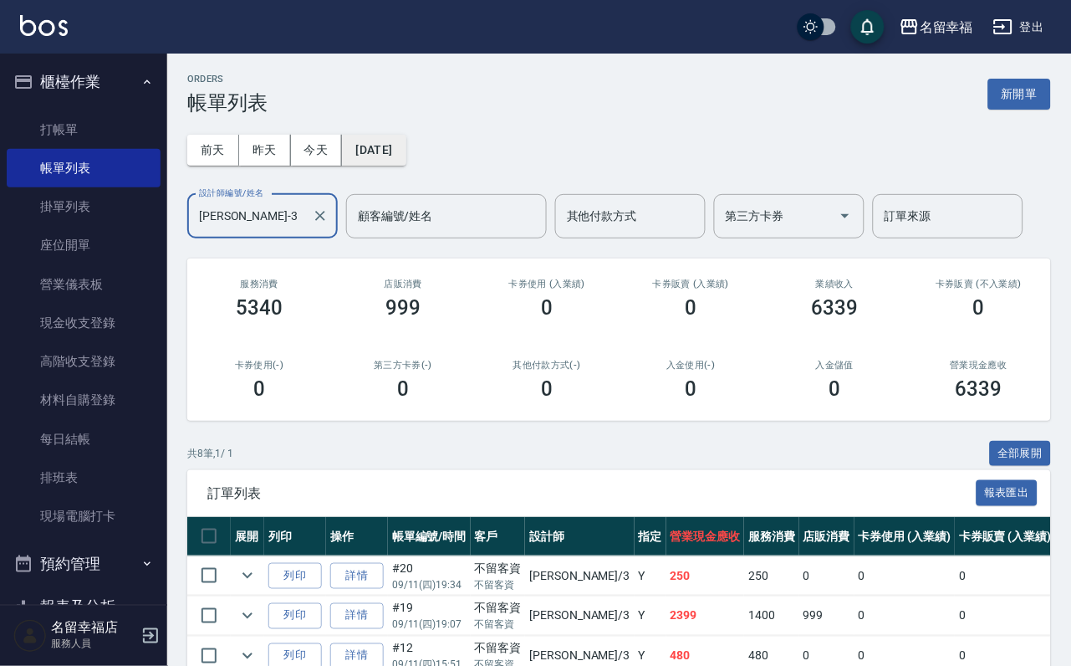
type input "[PERSON_NAME]-3"
click at [404, 151] on button "[DATE]" at bounding box center [374, 150] width 64 height 31
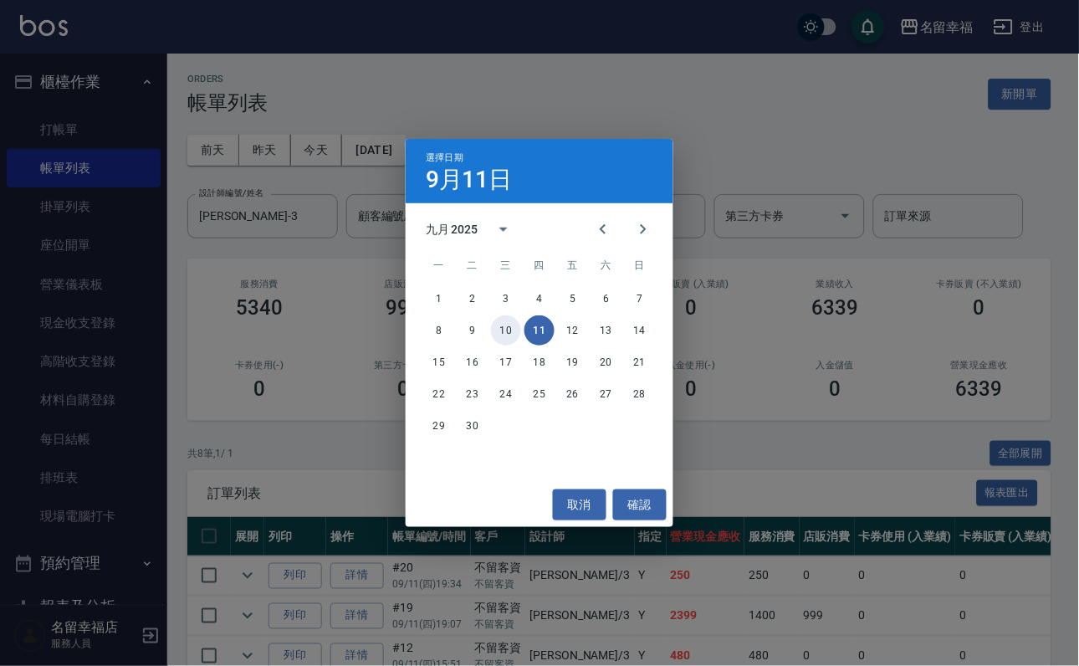
click at [502, 329] on button "10" at bounding box center [506, 330] width 30 height 30
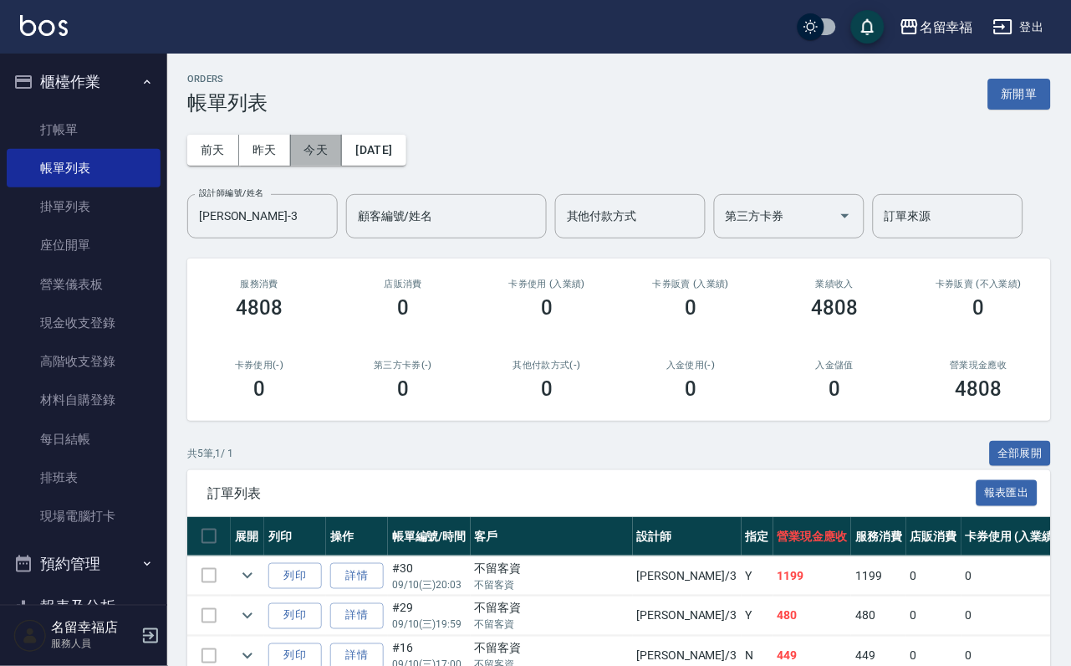
click at [330, 152] on button "今天" at bounding box center [317, 150] width 52 height 31
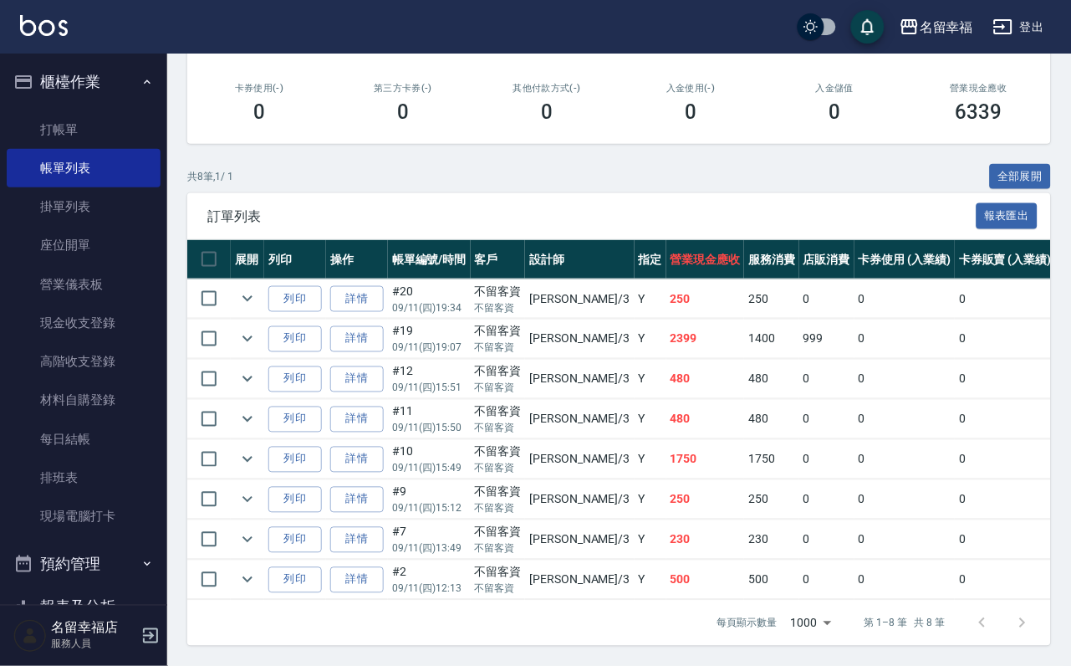
scroll to position [457, 0]
click at [258, 409] on icon "expand row" at bounding box center [248, 419] width 20 height 20
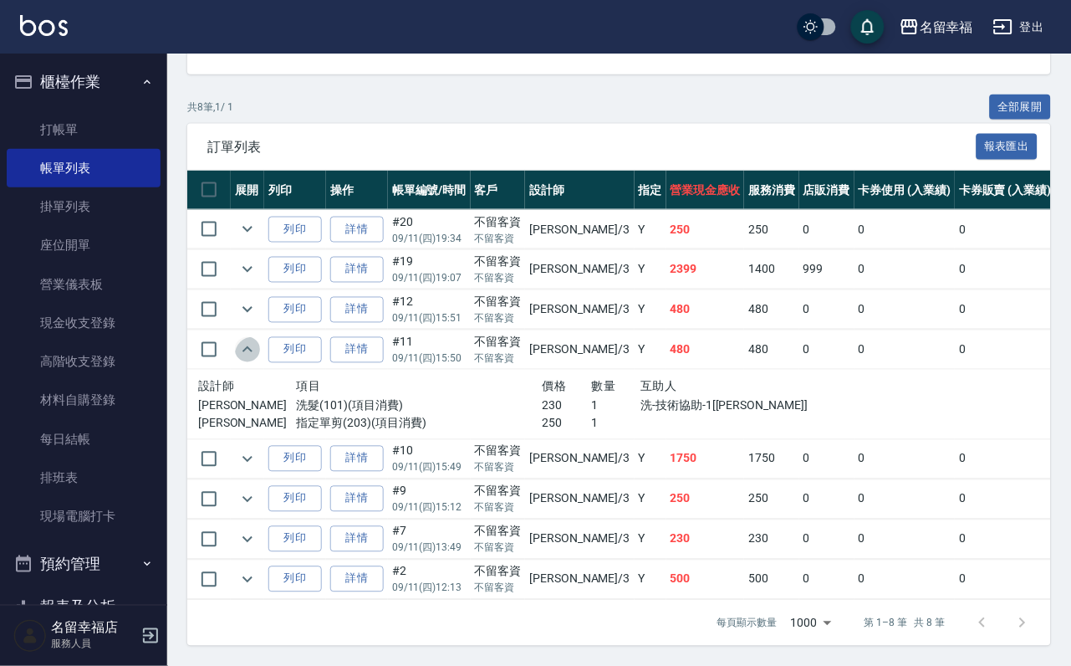
click at [258, 340] on icon "expand row" at bounding box center [248, 350] width 20 height 20
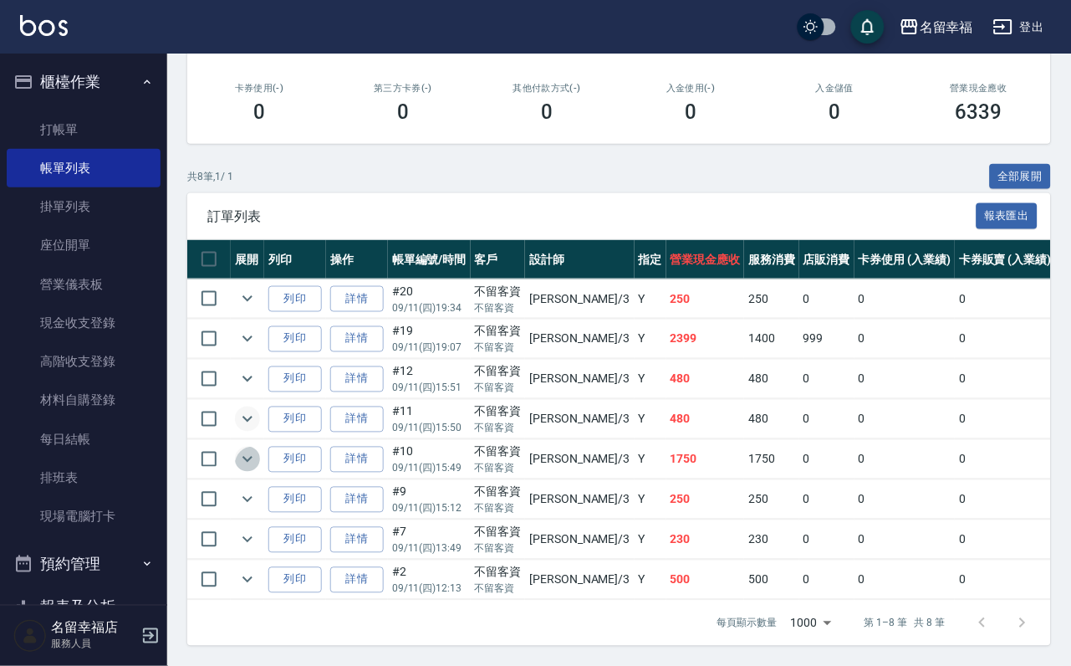
click at [253, 457] on icon "expand row" at bounding box center [248, 460] width 10 height 6
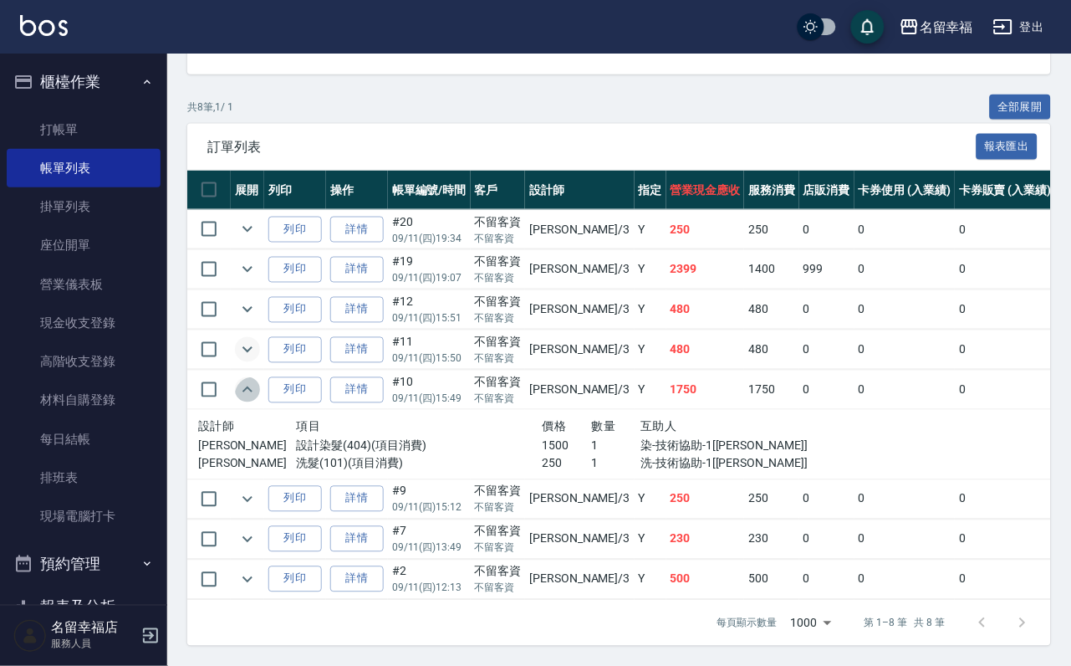
click at [258, 386] on icon "expand row" at bounding box center [248, 390] width 20 height 20
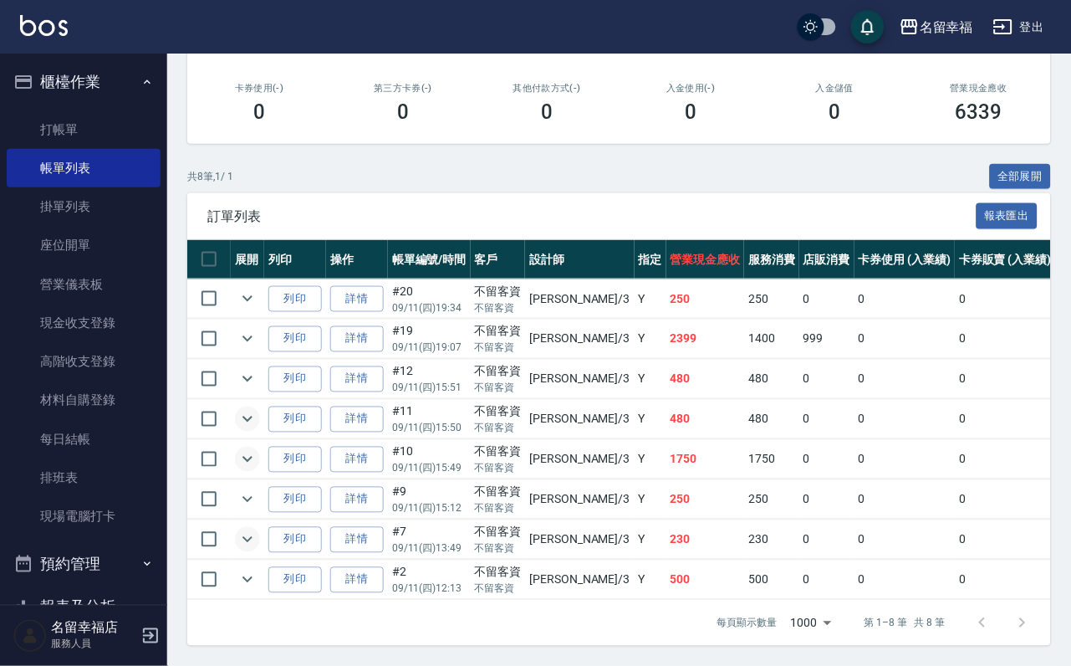
click at [258, 529] on icon "expand row" at bounding box center [248, 539] width 20 height 20
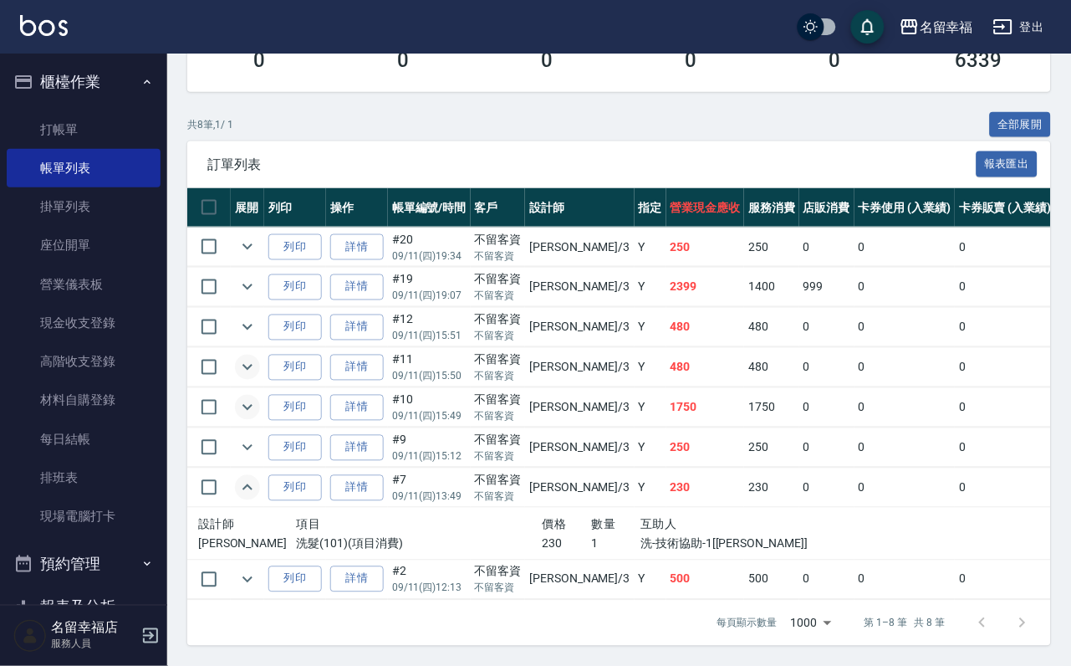
click at [253, 490] on icon "expand row" at bounding box center [248, 487] width 10 height 6
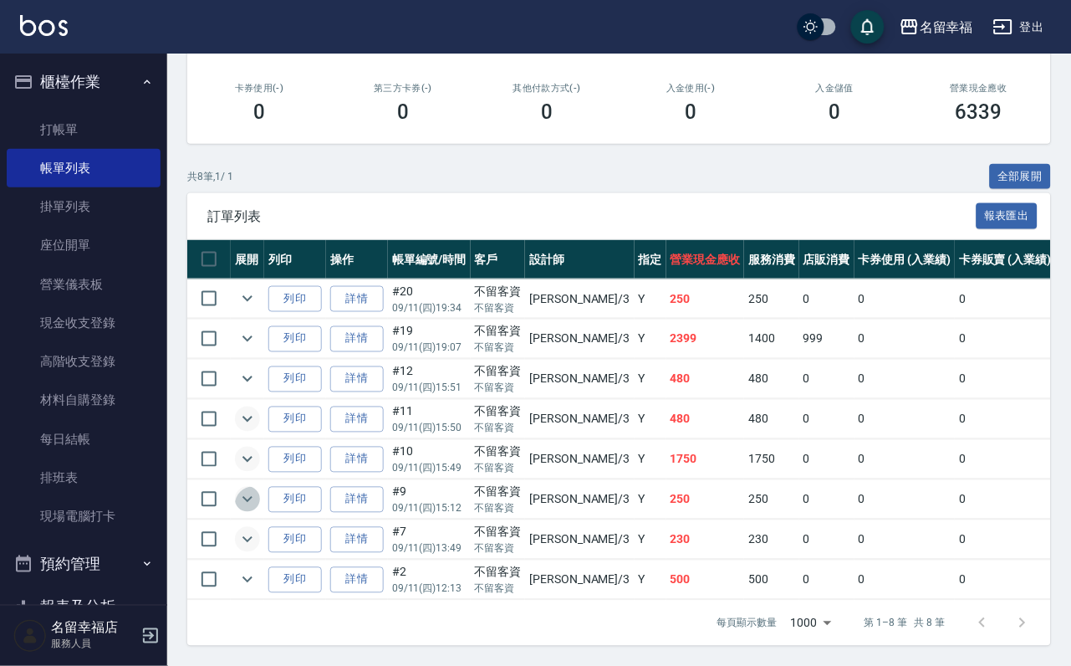
click at [258, 489] on icon "expand row" at bounding box center [248, 499] width 20 height 20
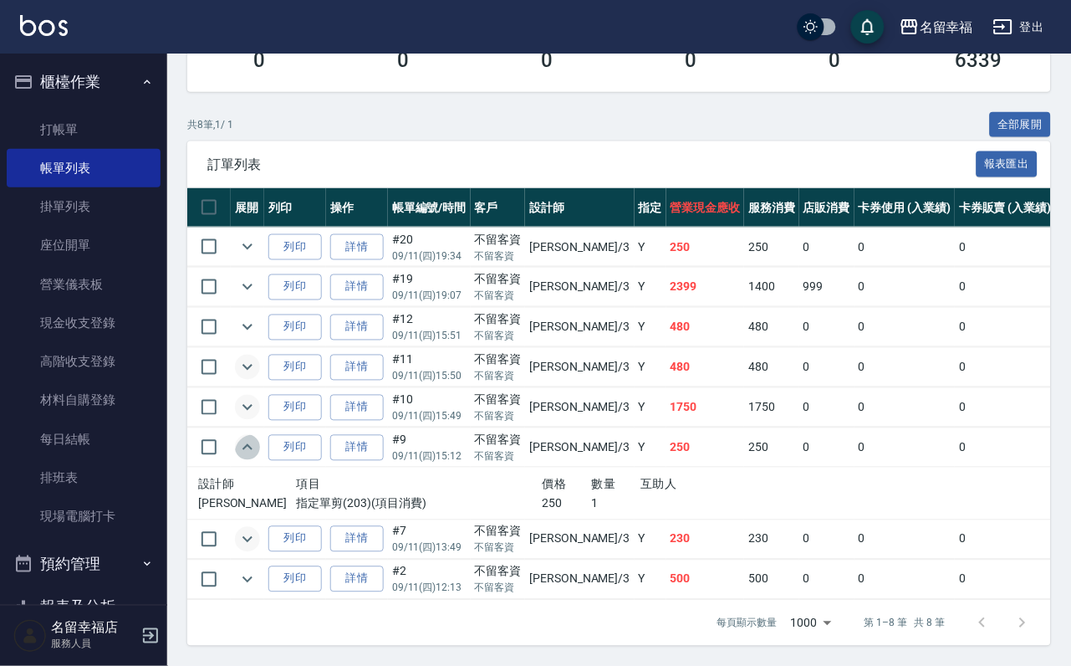
click at [258, 448] on icon "expand row" at bounding box center [248, 447] width 20 height 20
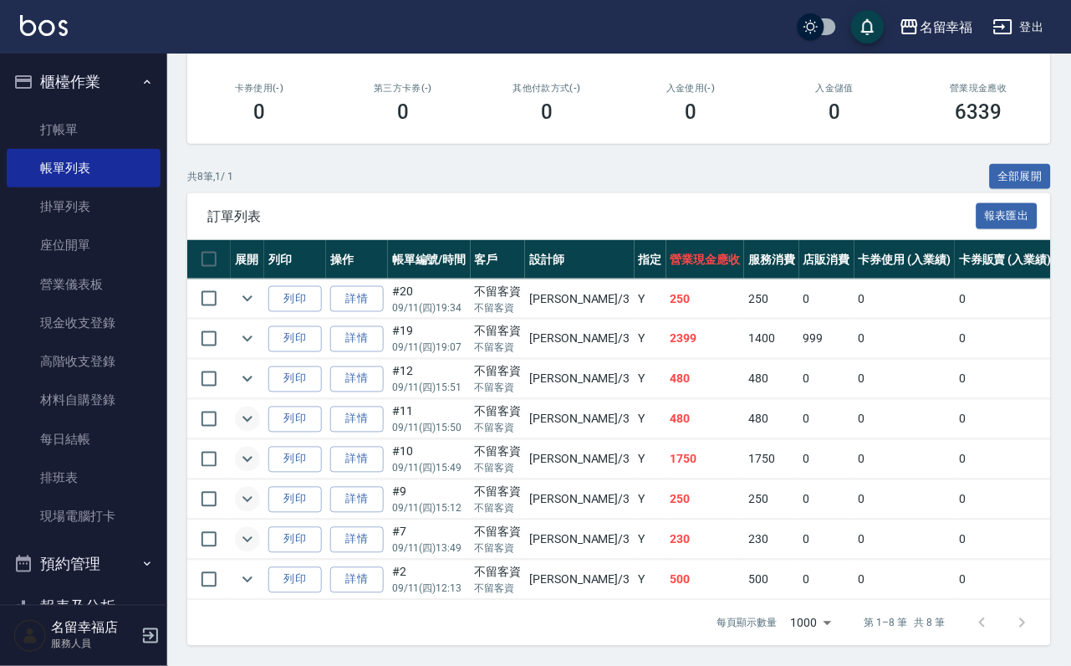
click at [258, 489] on icon "expand row" at bounding box center [248, 499] width 20 height 20
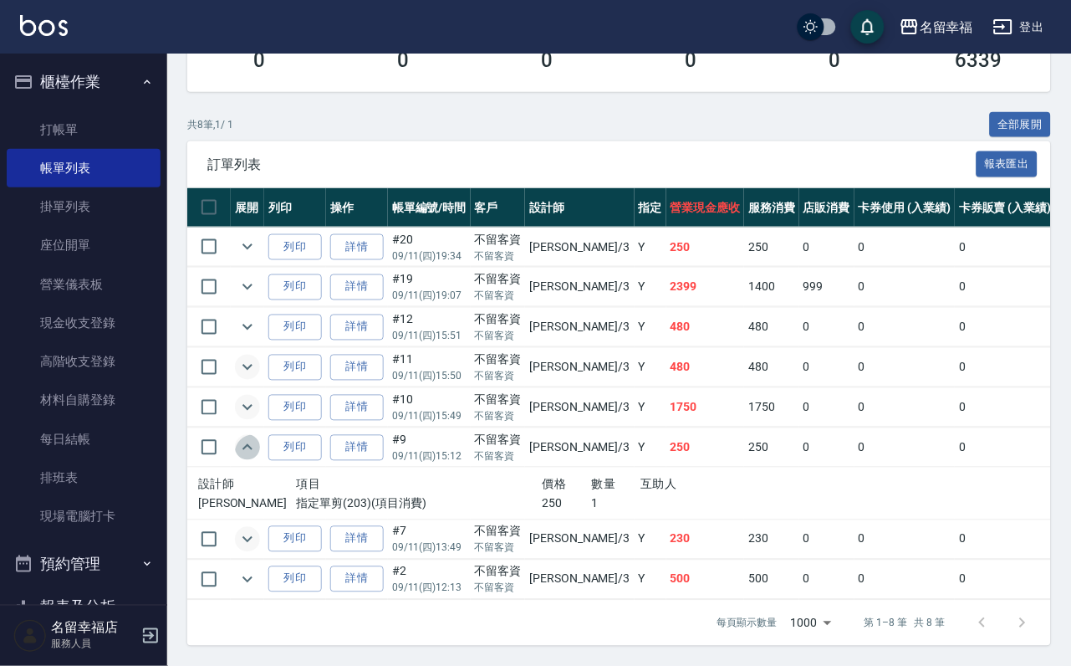
click at [258, 448] on icon "expand row" at bounding box center [248, 447] width 20 height 20
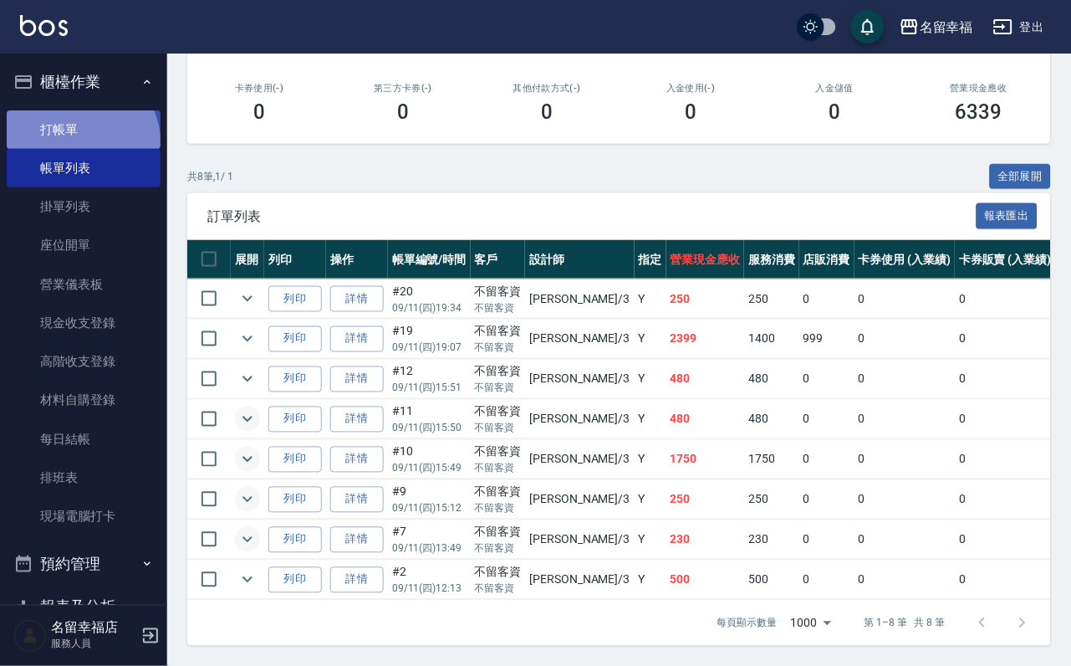
click at [58, 149] on link "打帳單" at bounding box center [84, 129] width 154 height 38
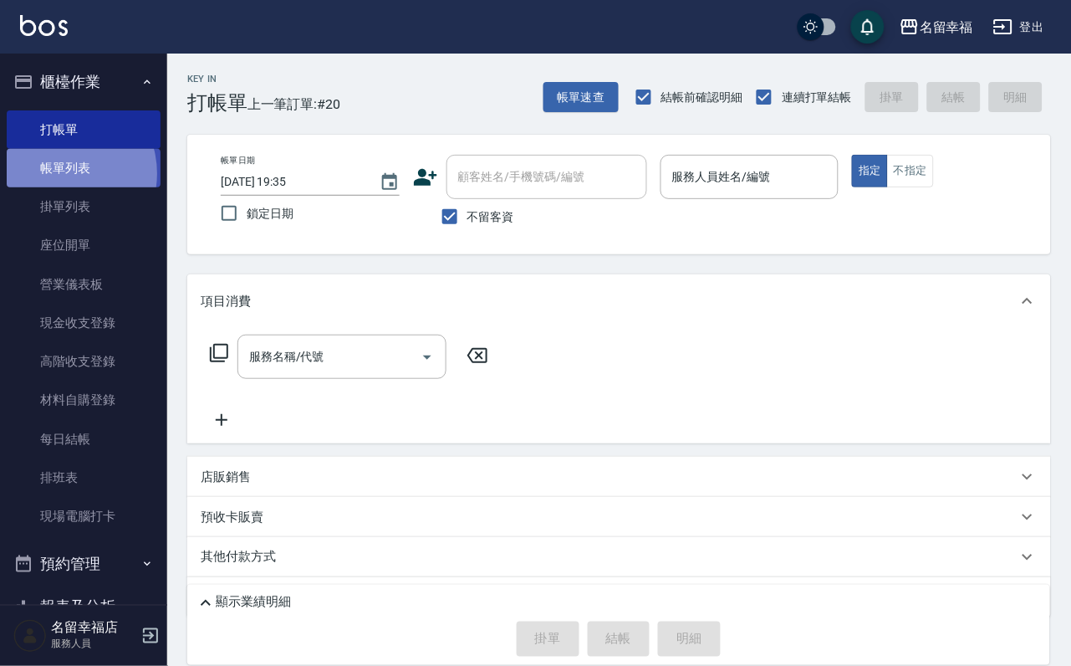
click at [62, 183] on link "帳單列表" at bounding box center [84, 168] width 154 height 38
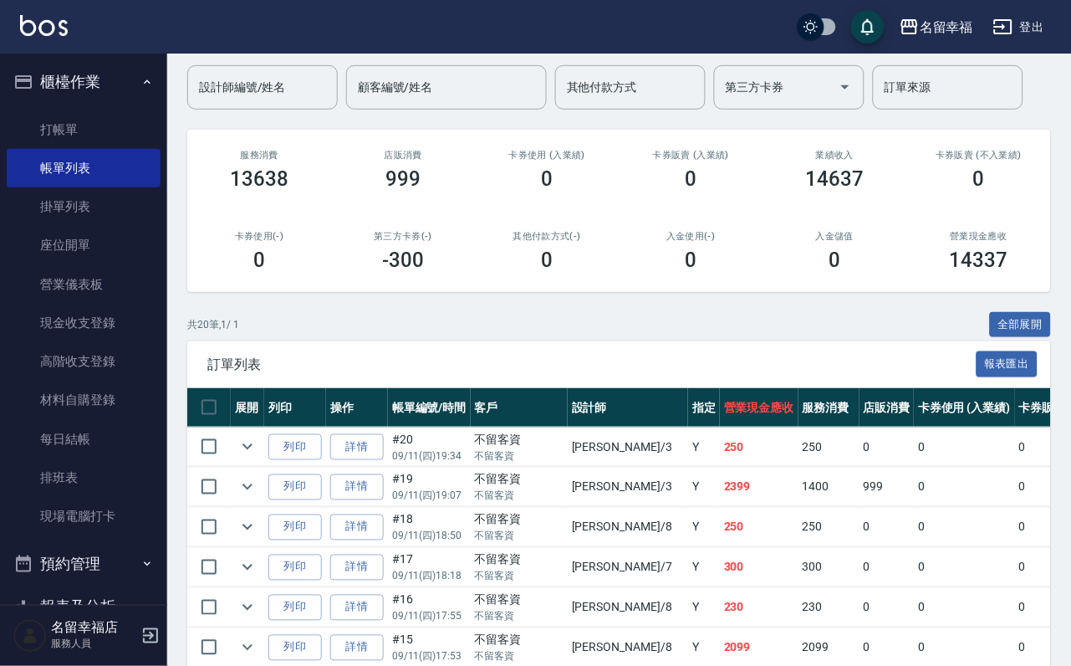
scroll to position [125, 0]
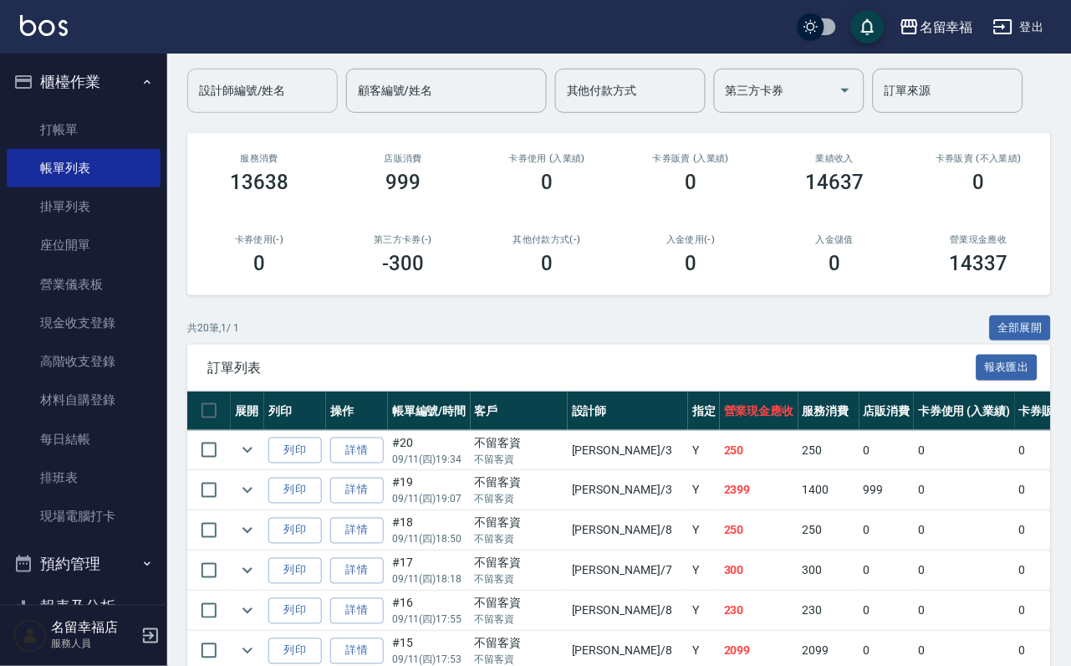
click at [270, 89] on input "設計師編號/姓名" at bounding box center [263, 90] width 136 height 29
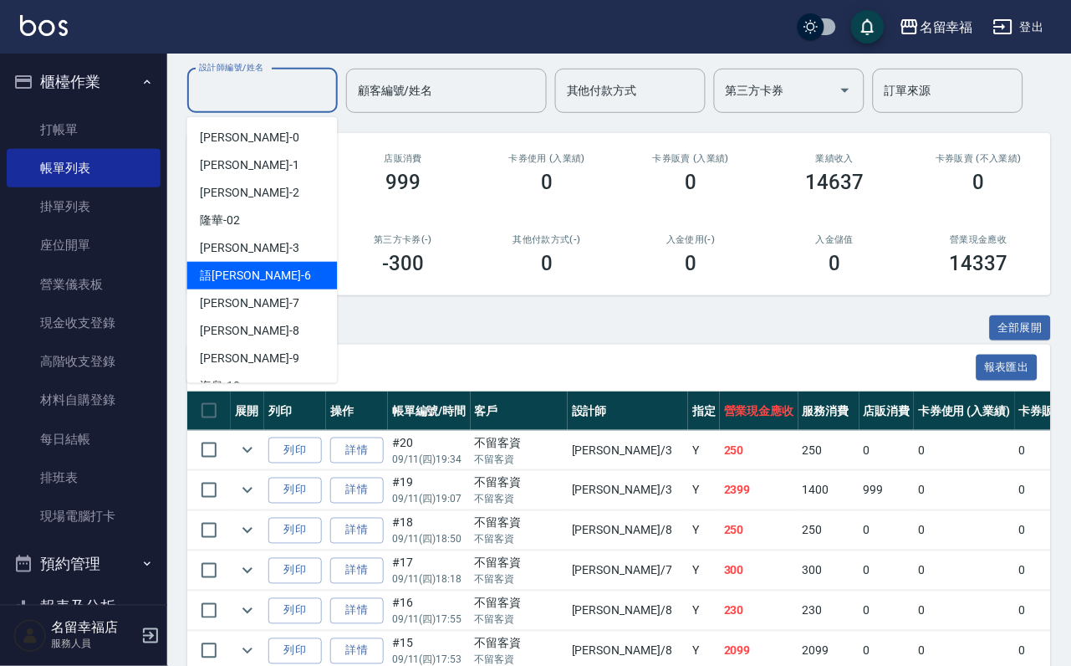
click at [260, 281] on div "語[PERSON_NAME] -6" at bounding box center [262, 276] width 151 height 28
type input "語[PERSON_NAME]-6"
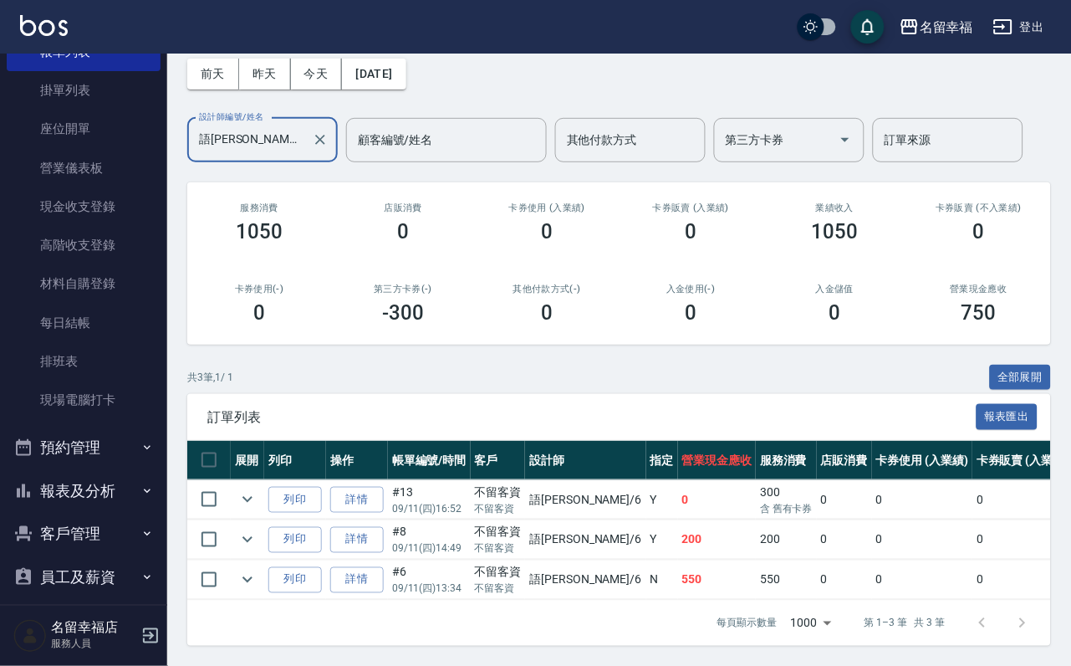
scroll to position [0, 0]
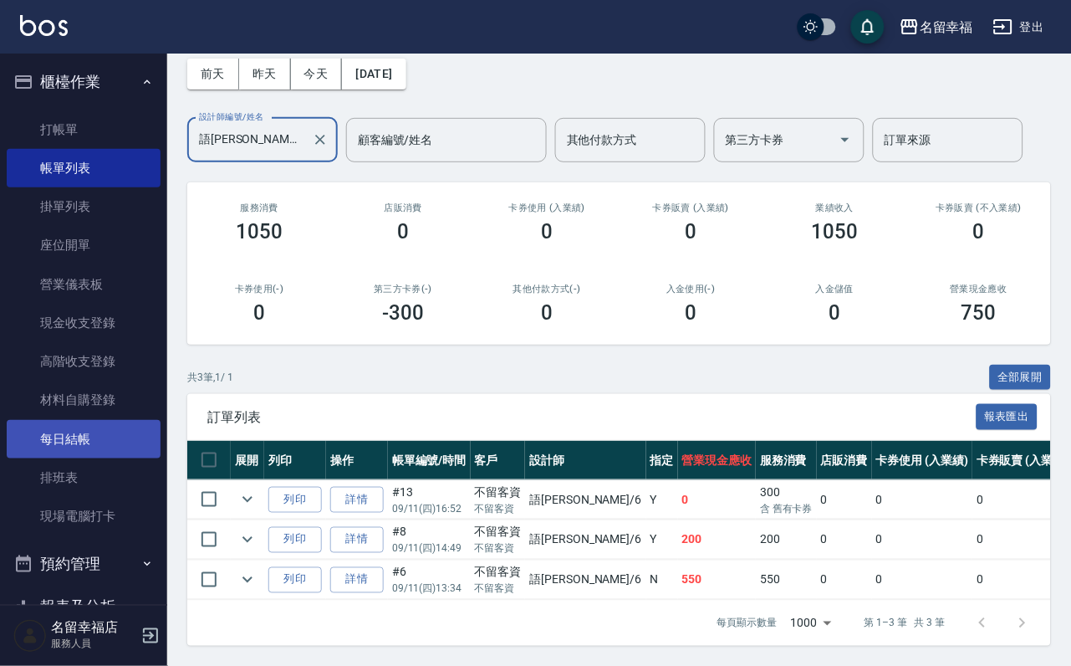
click at [70, 458] on link "每日結帳" at bounding box center [84, 439] width 154 height 38
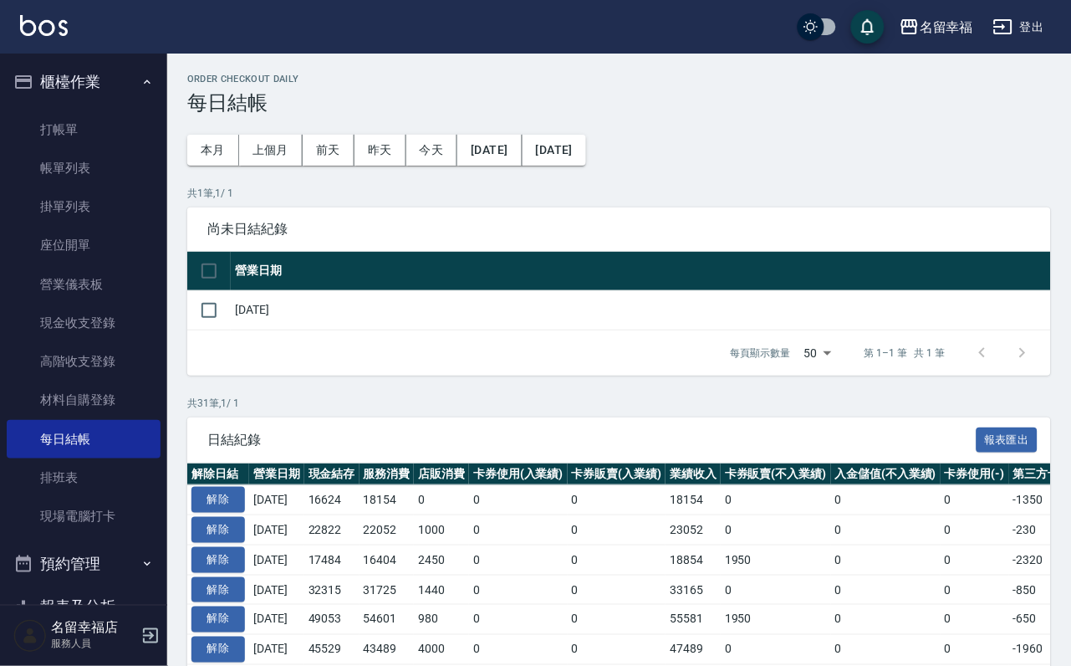
drag, startPoint x: 213, startPoint y: 337, endPoint x: 269, endPoint y: 357, distance: 59.5
click at [219, 328] on input "checkbox" at bounding box center [209, 310] width 35 height 35
checkbox input "true"
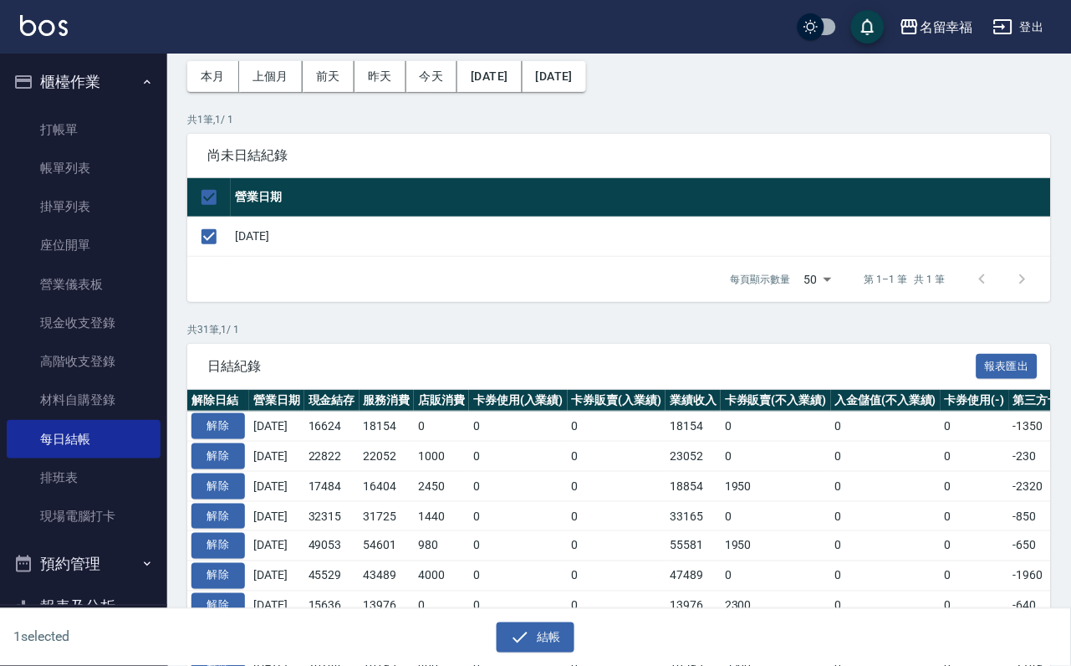
scroll to position [125, 0]
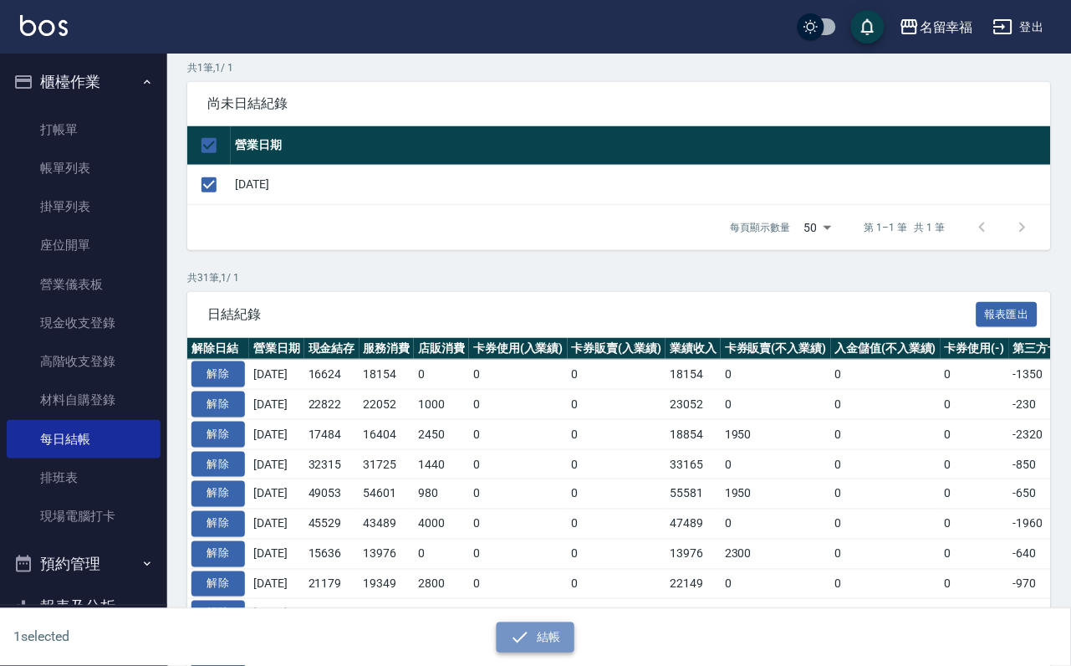
click at [545, 649] on button "結帳" at bounding box center [536, 637] width 78 height 31
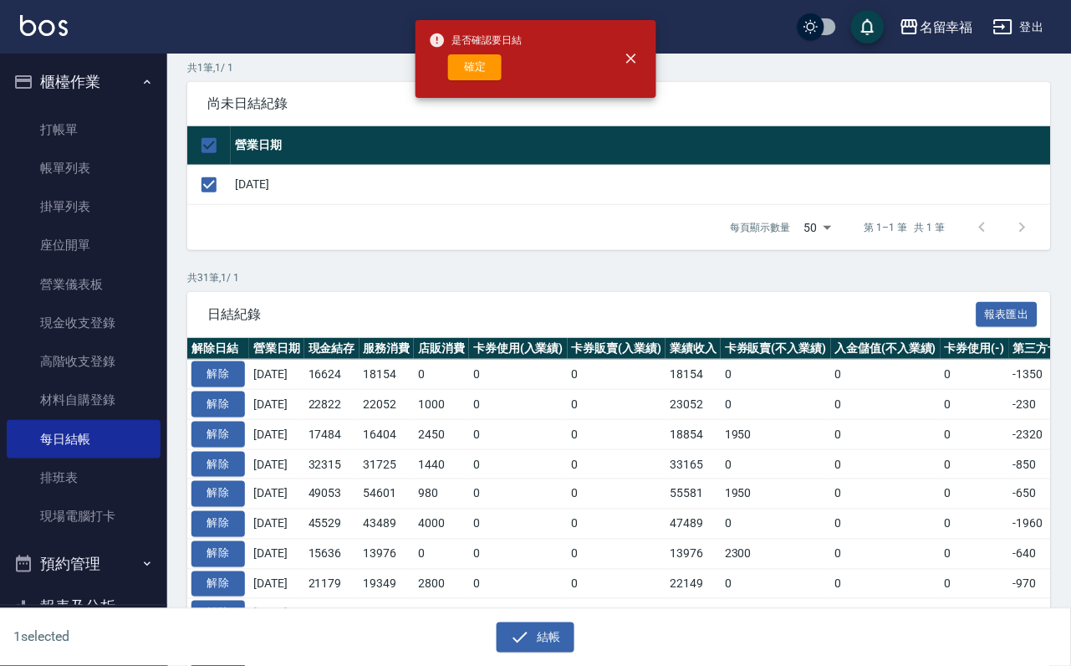
click at [483, 74] on button "確定" at bounding box center [475, 67] width 54 height 26
checkbox input "false"
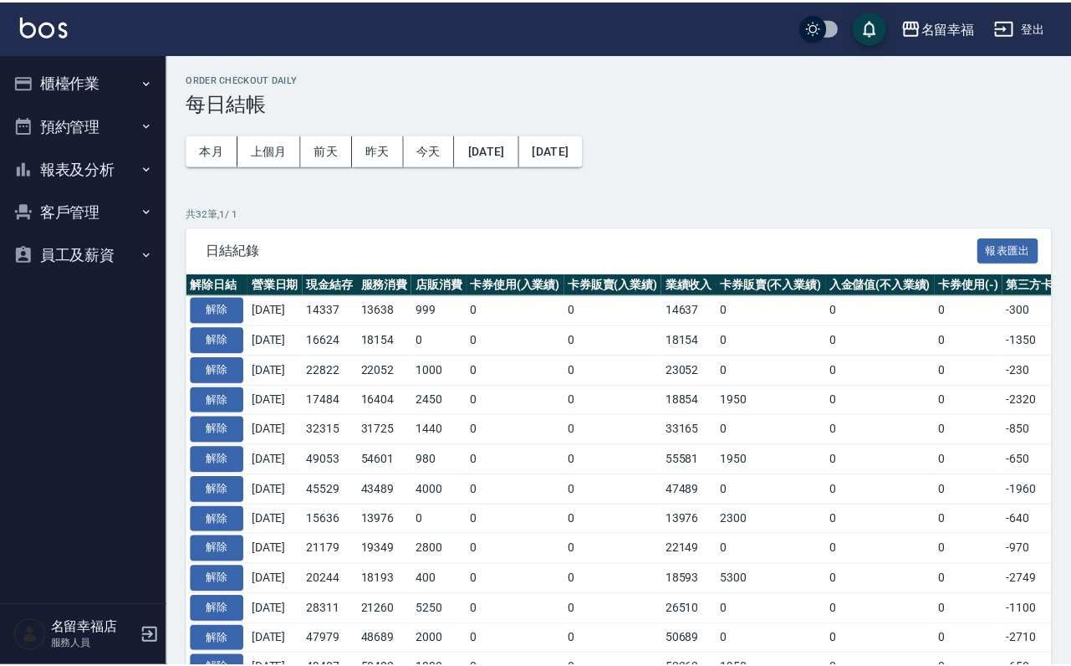
scroll to position [125, 0]
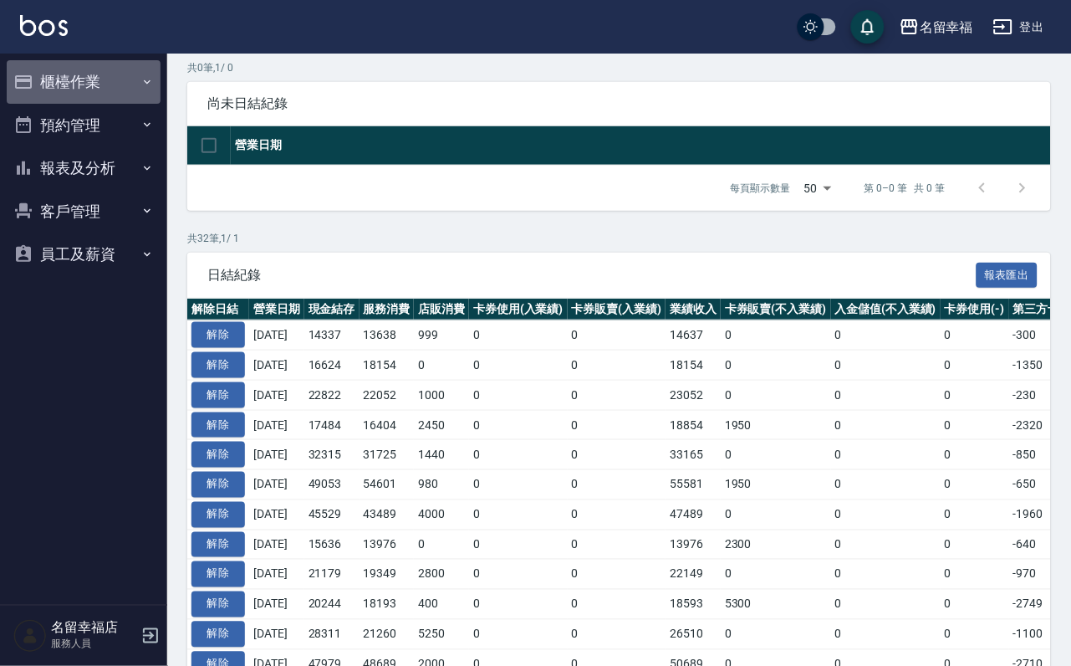
click at [87, 74] on button "櫃檯作業" at bounding box center [84, 81] width 154 height 43
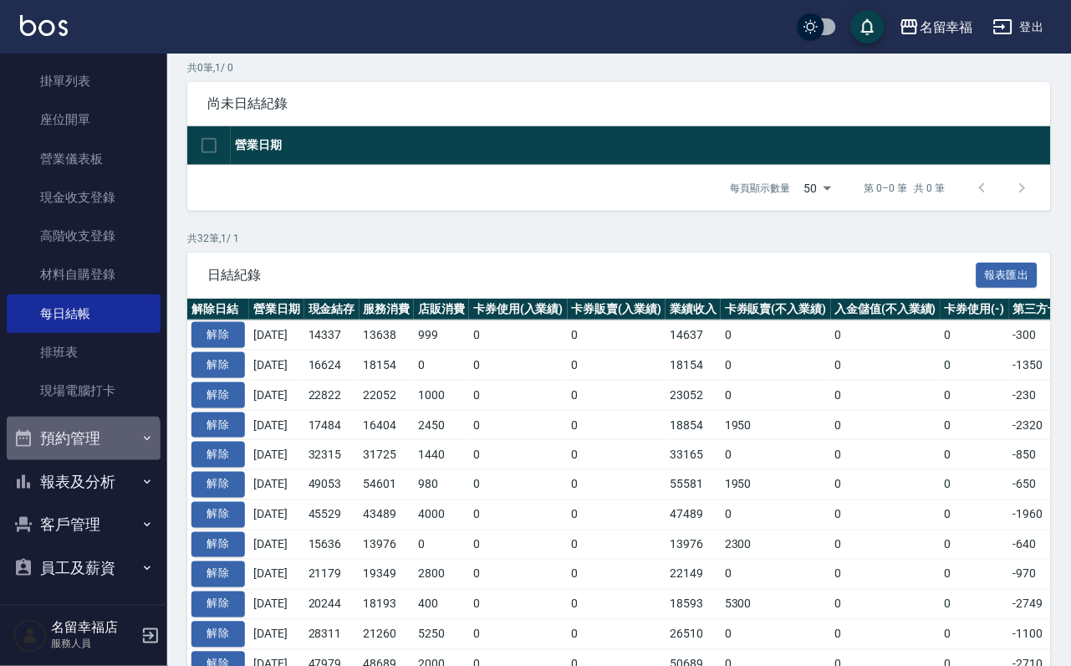
click at [82, 460] on button "預約管理" at bounding box center [84, 438] width 154 height 43
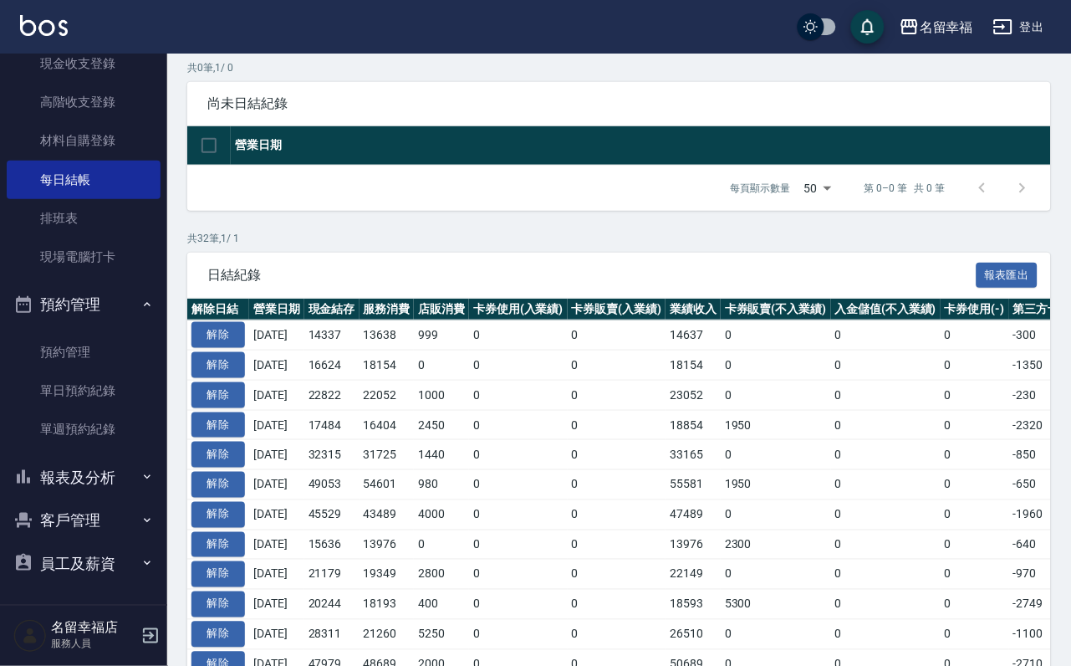
scroll to position [330, 0]
click at [96, 472] on button "報表及分析" at bounding box center [84, 477] width 154 height 43
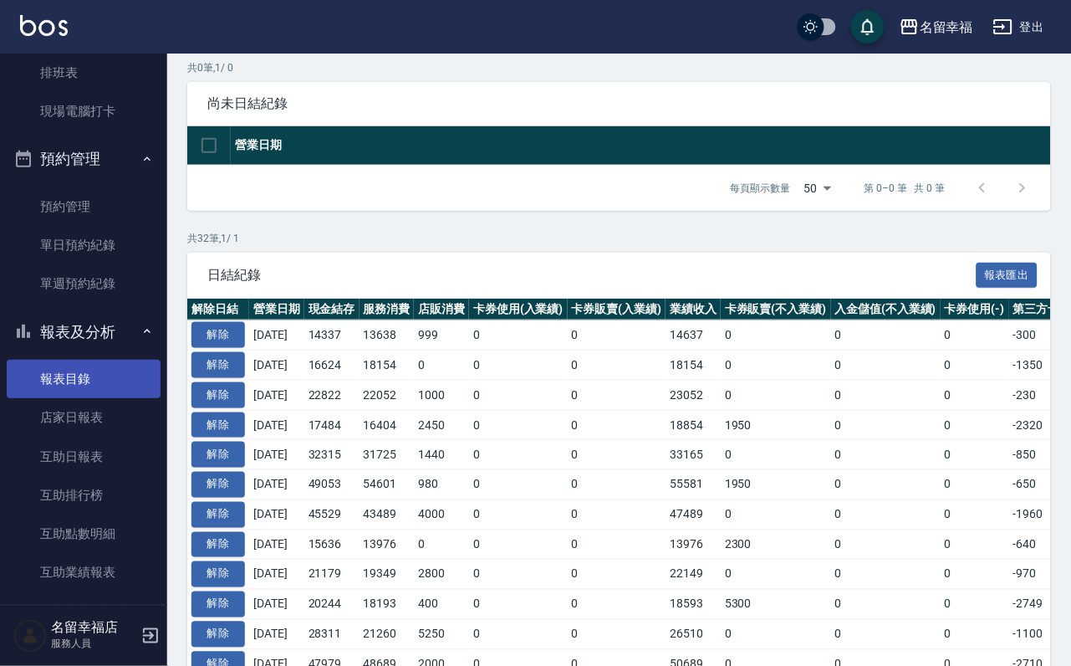
scroll to position [455, 0]
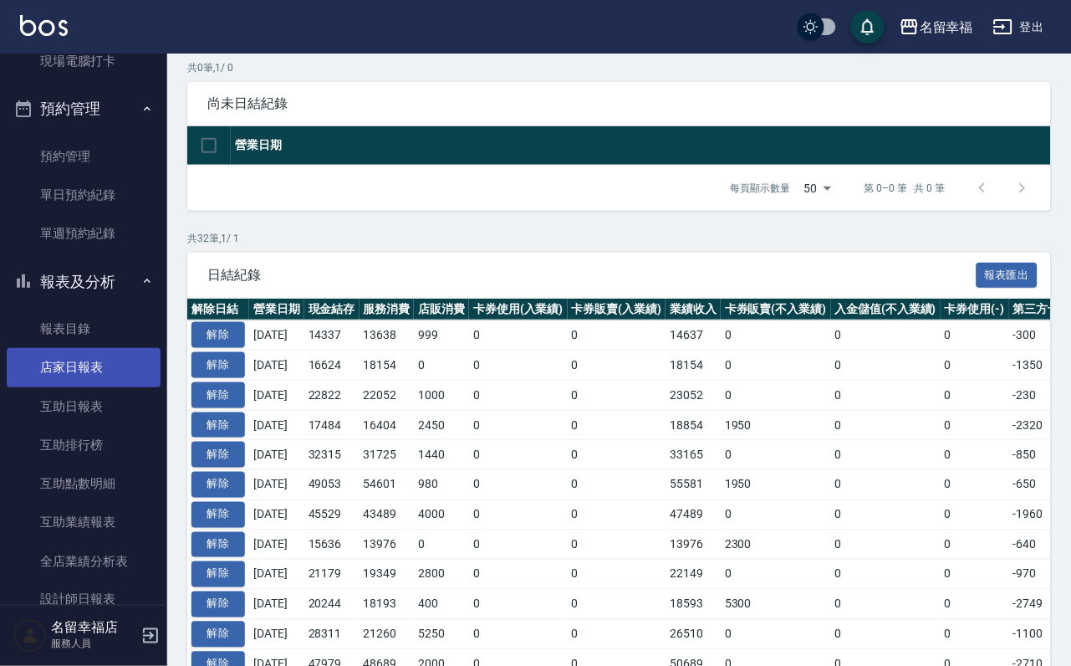
click at [105, 386] on link "店家日報表" at bounding box center [84, 367] width 154 height 38
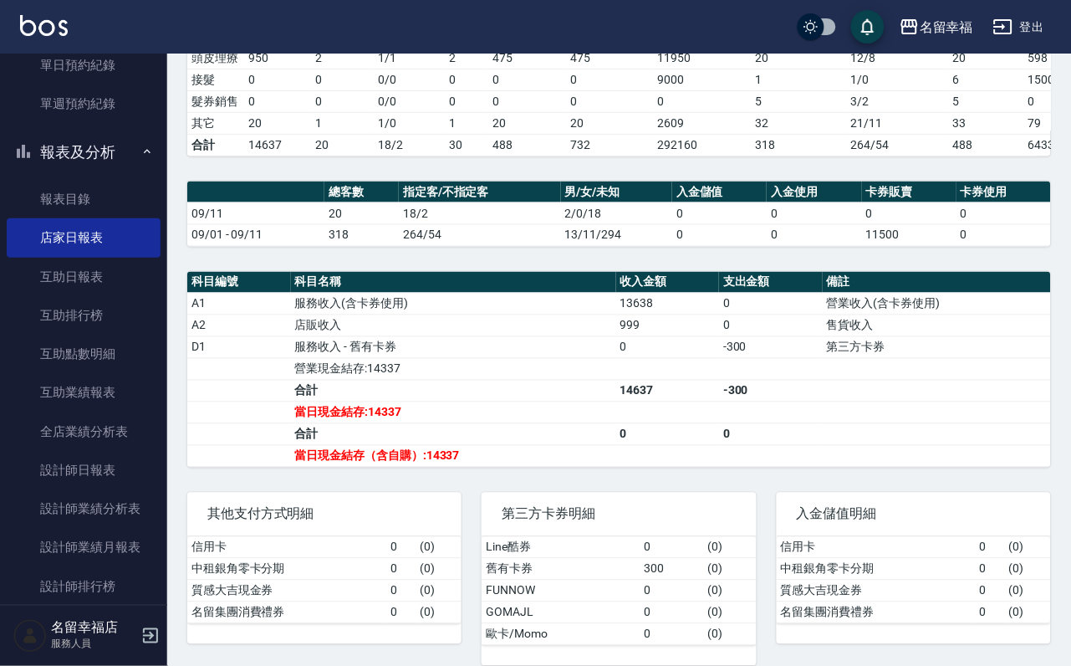
scroll to position [831, 0]
